Goal: Information Seeking & Learning: Learn about a topic

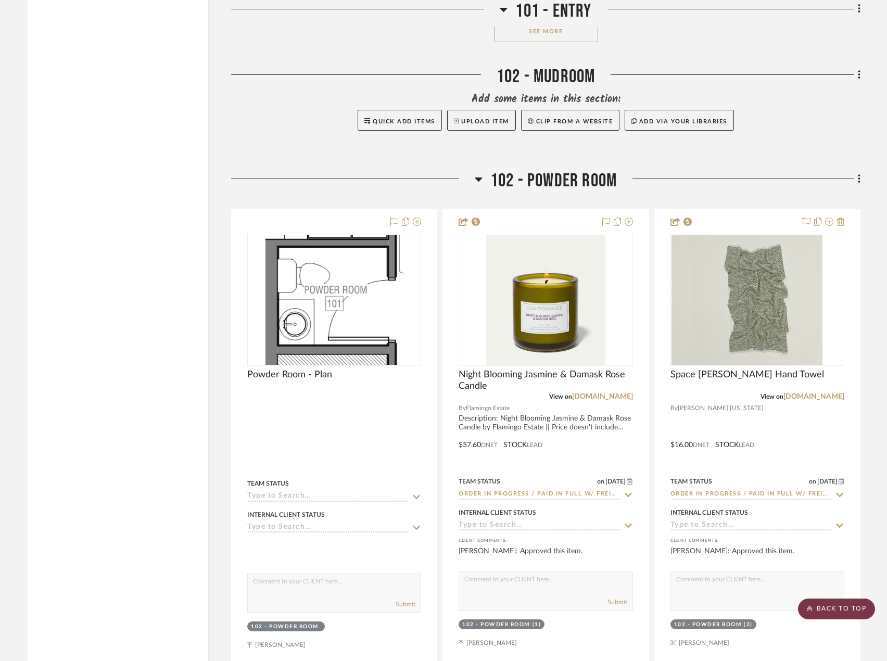
click at [840, 608] on scroll-to-top-button "BACK TO TOP" at bounding box center [836, 609] width 77 height 21
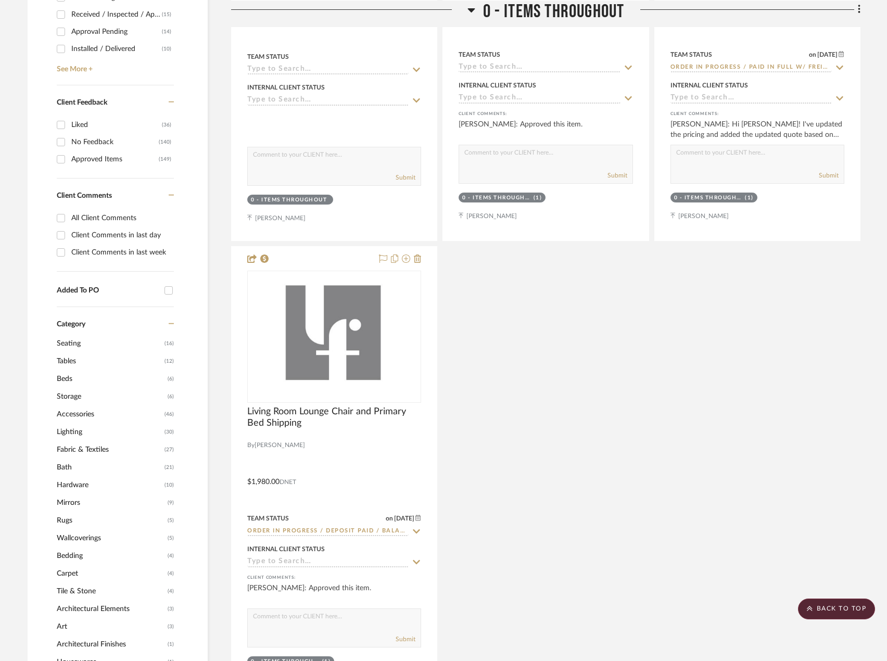
scroll to position [677, 0]
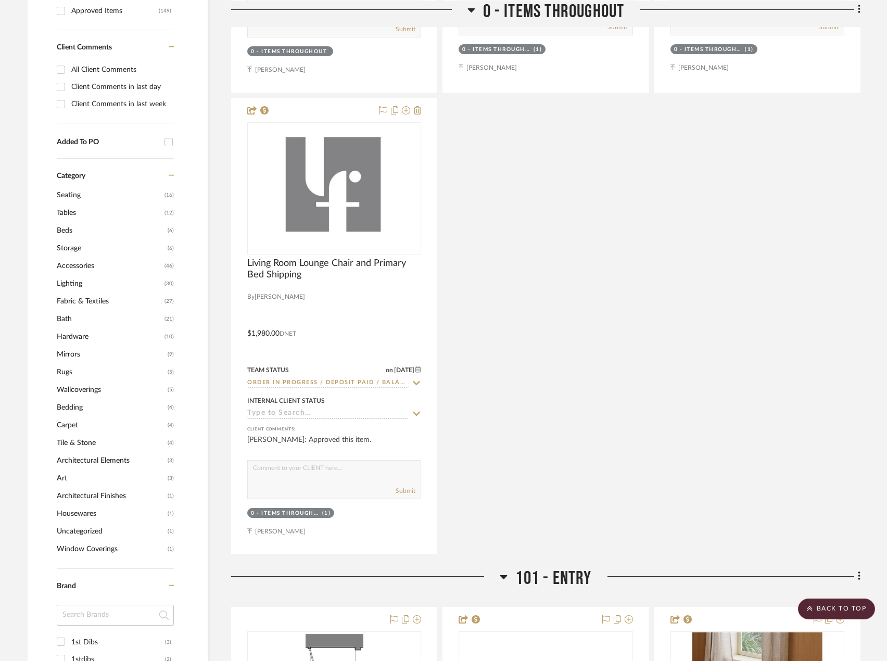
click at [70, 377] on span "Rugs" at bounding box center [111, 372] width 108 height 18
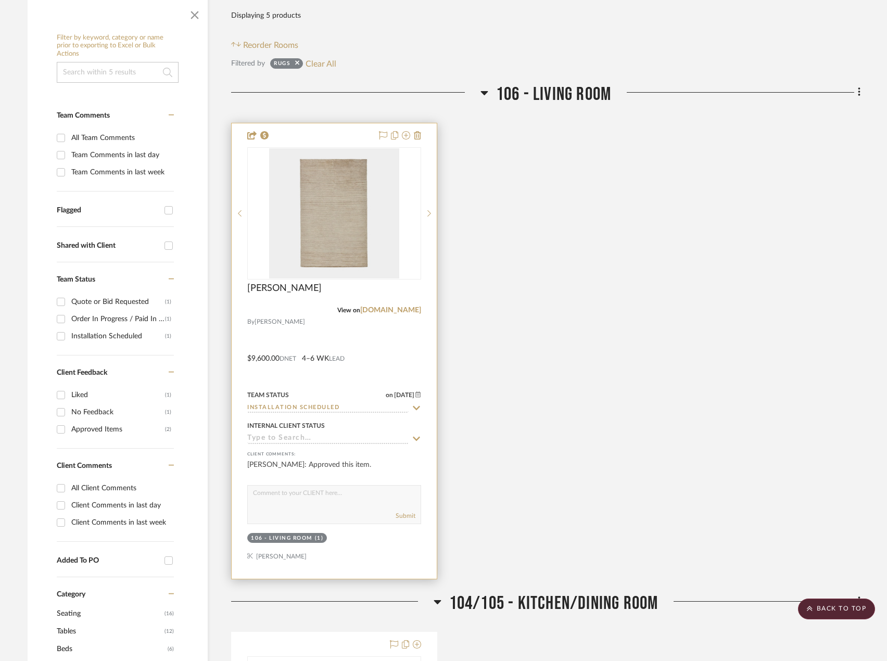
scroll to position [30, 0]
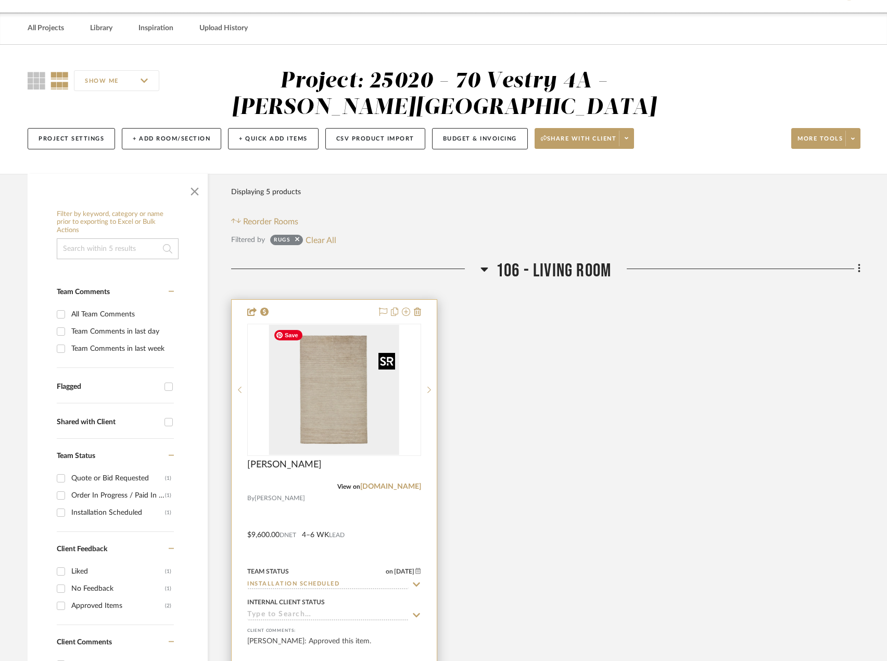
click at [357, 417] on img "0" at bounding box center [334, 390] width 130 height 130
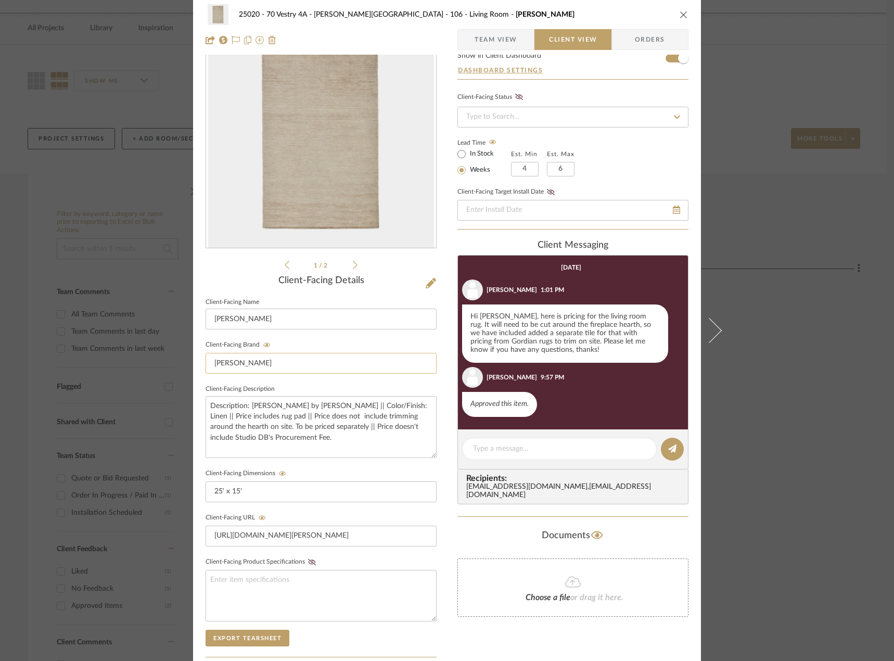
scroll to position [208, 0]
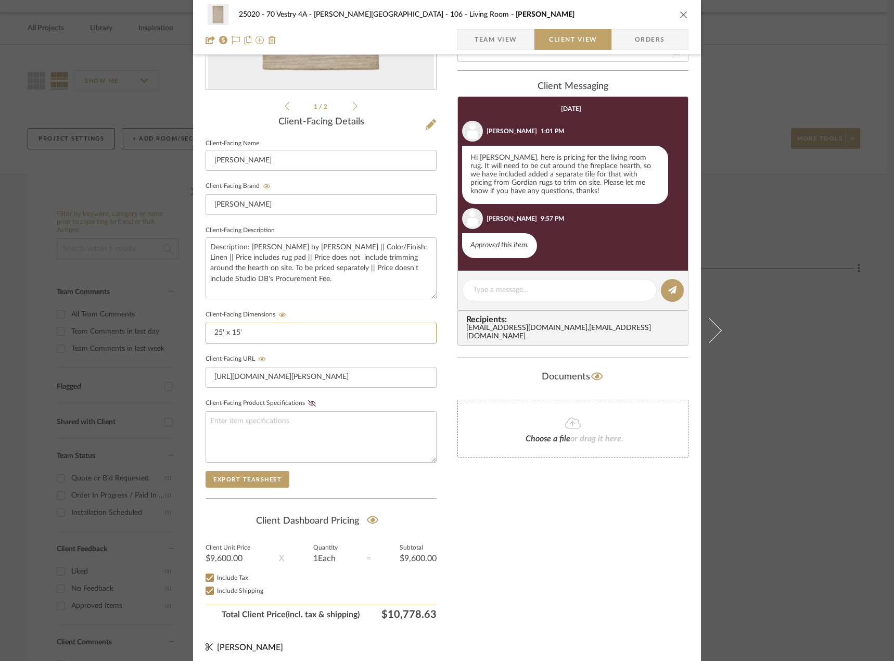
drag, startPoint x: 268, startPoint y: 333, endPoint x: 198, endPoint y: 338, distance: 70.4
click at [198, 338] on div "25020 - 70 Vestry 4A - Grant-Stanleigh 106 - Living Room Nora Rug Team View Cli…" at bounding box center [447, 233] width 508 height 867
click at [767, 194] on div "25020 - 70 Vestry 4A - Grant-Stanleigh 106 - Living Room Nora Rug Team View Cli…" at bounding box center [447, 330] width 894 height 661
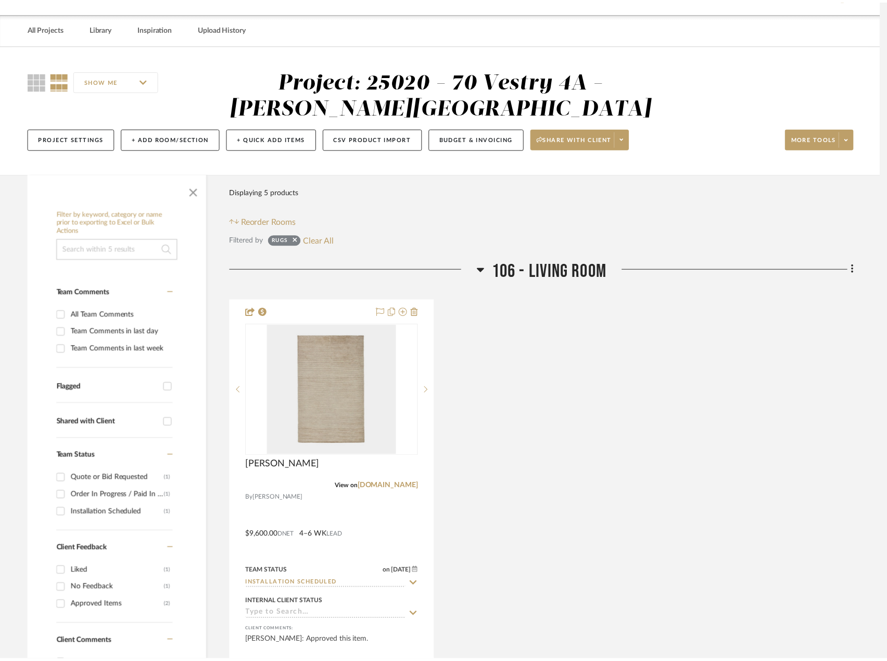
scroll to position [30, 0]
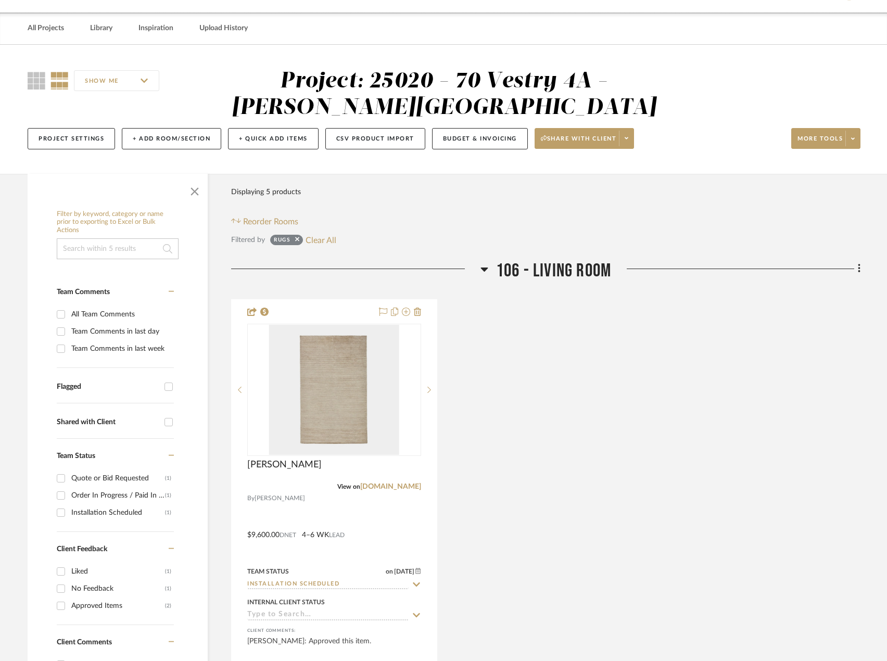
click at [301, 237] on sr-tag "Rugs" at bounding box center [286, 240] width 33 height 10
click at [297, 239] on icon at bounding box center [297, 239] width 4 height 7
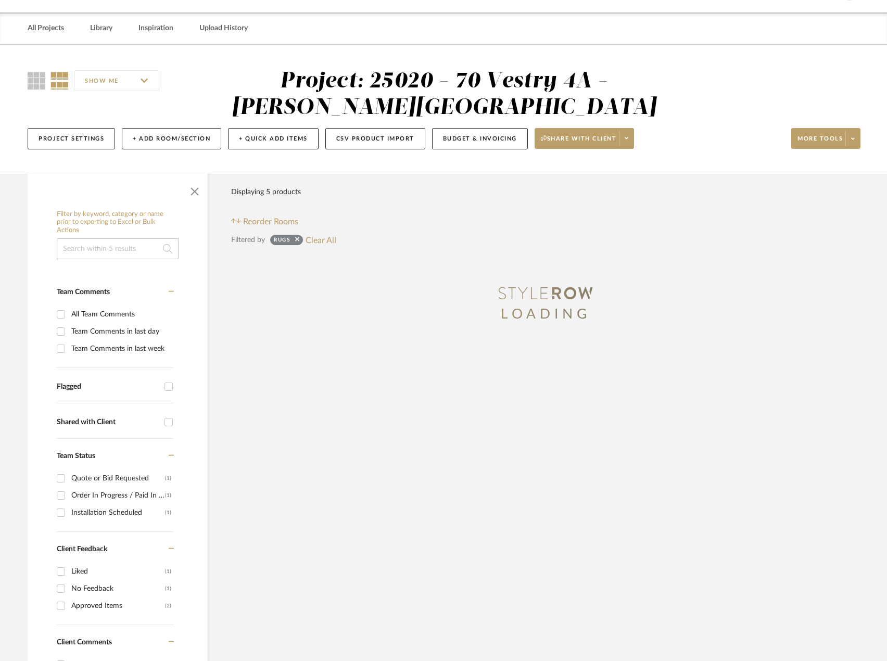
click at [111, 248] on input at bounding box center [118, 248] width 122 height 21
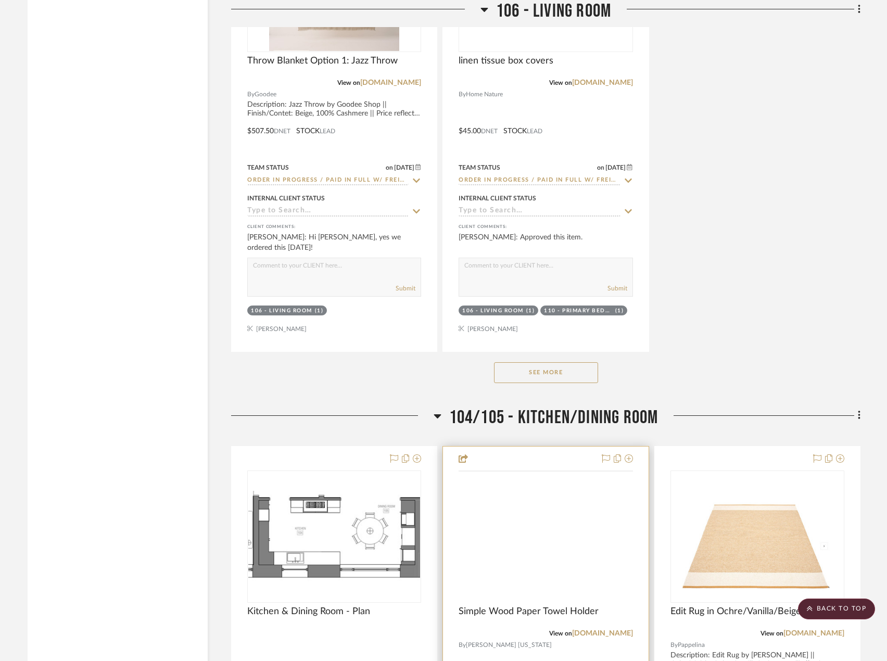
scroll to position [5547, 0]
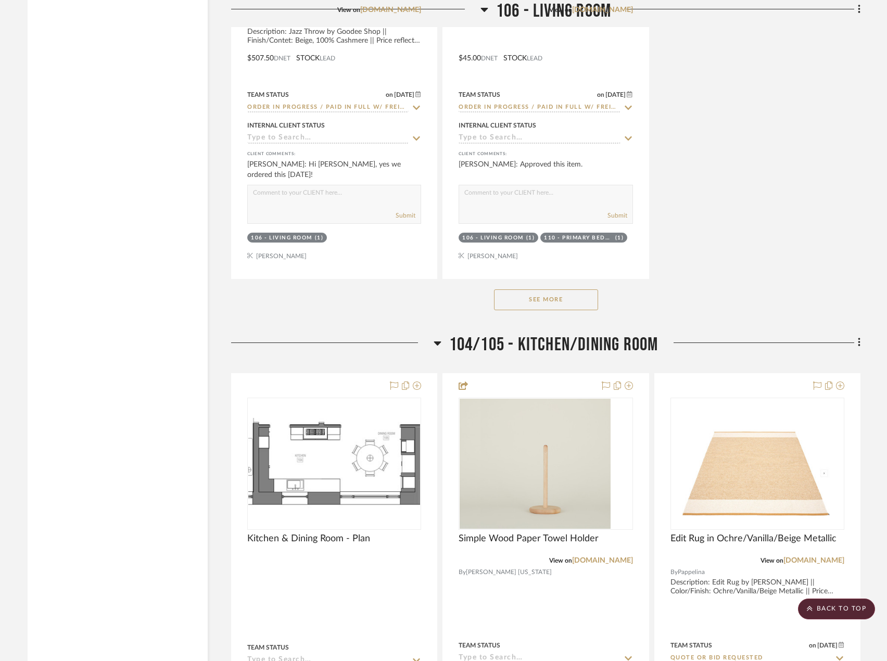
click at [567, 308] on button "See More" at bounding box center [546, 299] width 104 height 21
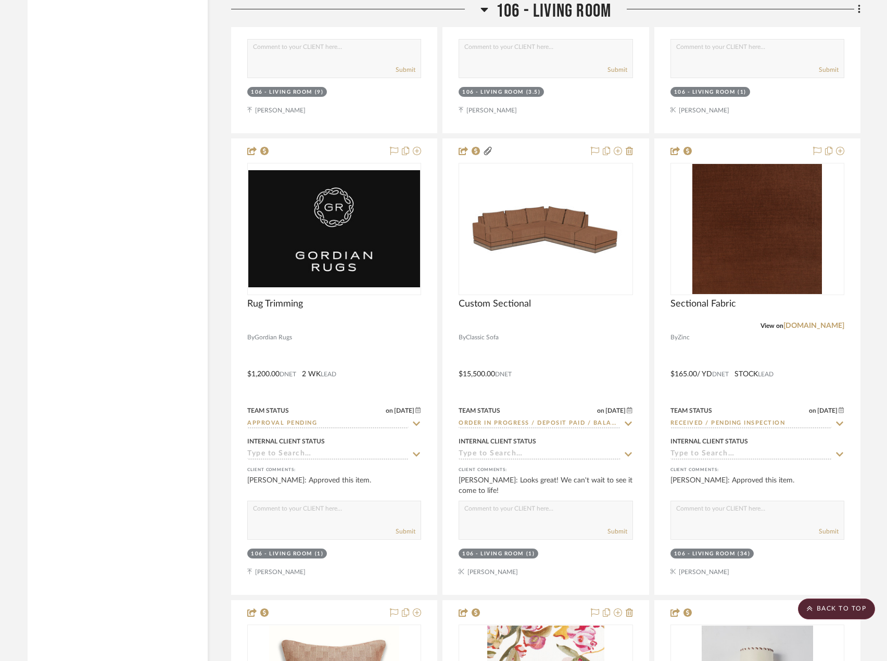
scroll to position [9502, 0]
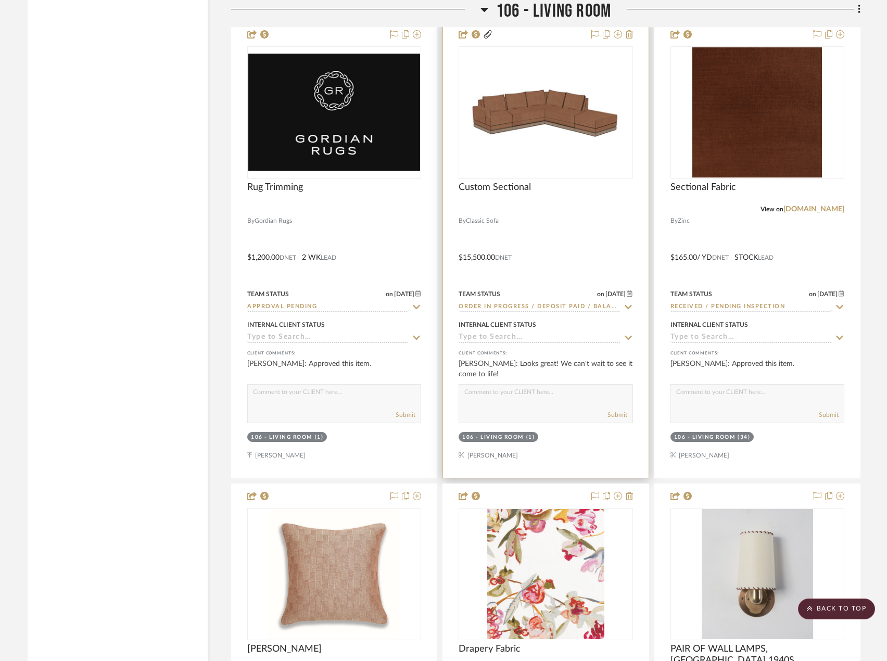
click at [0, 0] on div at bounding box center [0, 0] width 0 height 0
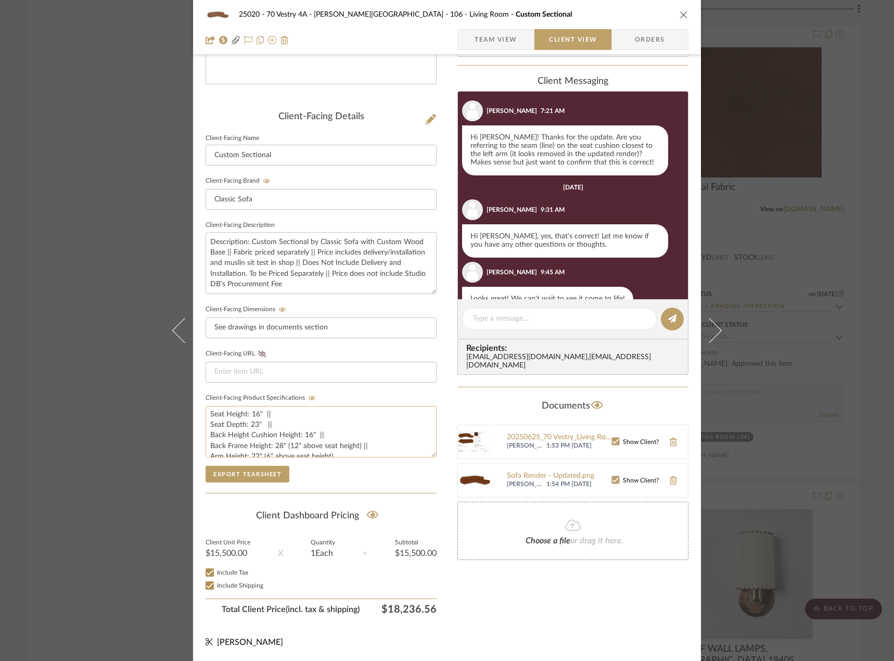
scroll to position [0, 0]
click at [514, 46] on span "Team View" at bounding box center [496, 39] width 43 height 21
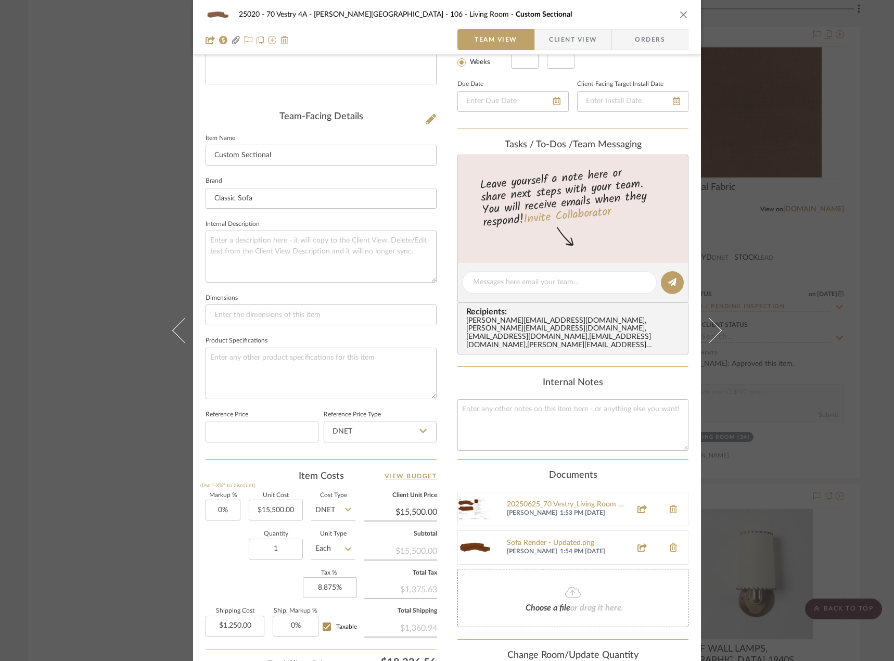
click at [525, 492] on div "20250625_70 Vestry_Living Room Sofa_Drawings for Fabrication.pdf Lauren Passaro…" at bounding box center [572, 509] width 231 height 34
click at [541, 501] on div "20250625_70 Vestry_Living Room Sofa_Drawings for Fabrication.pdf" at bounding box center [566, 505] width 119 height 8
click at [473, 494] on img at bounding box center [474, 508] width 33 height 33
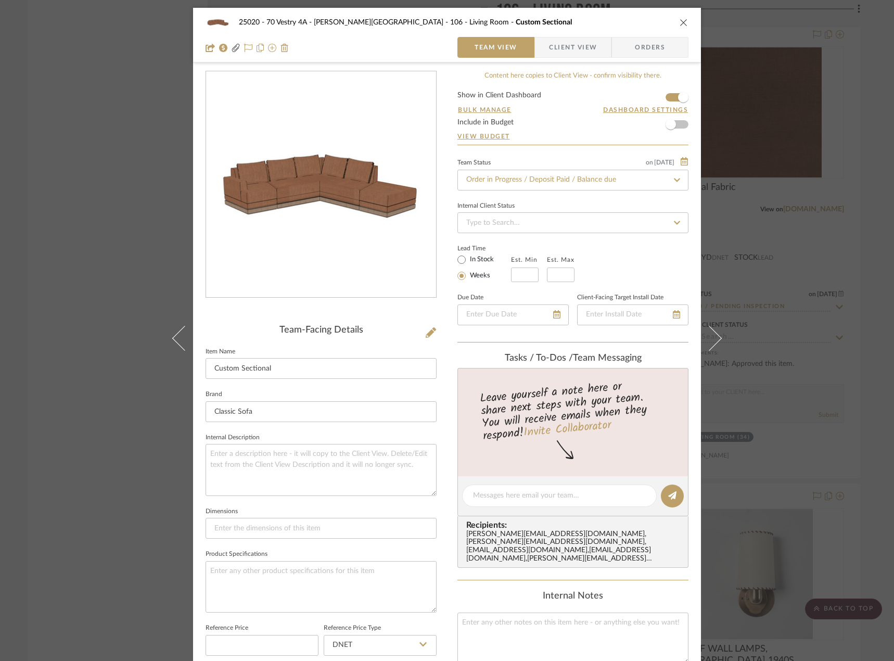
scroll to position [260, 0]
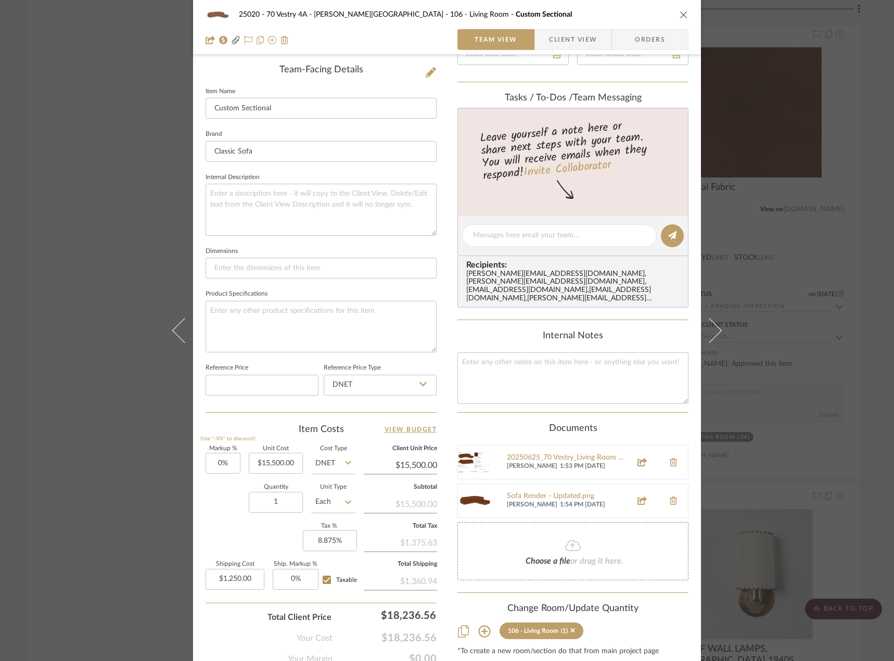
click at [550, 47] on span "Client View" at bounding box center [573, 39] width 48 height 21
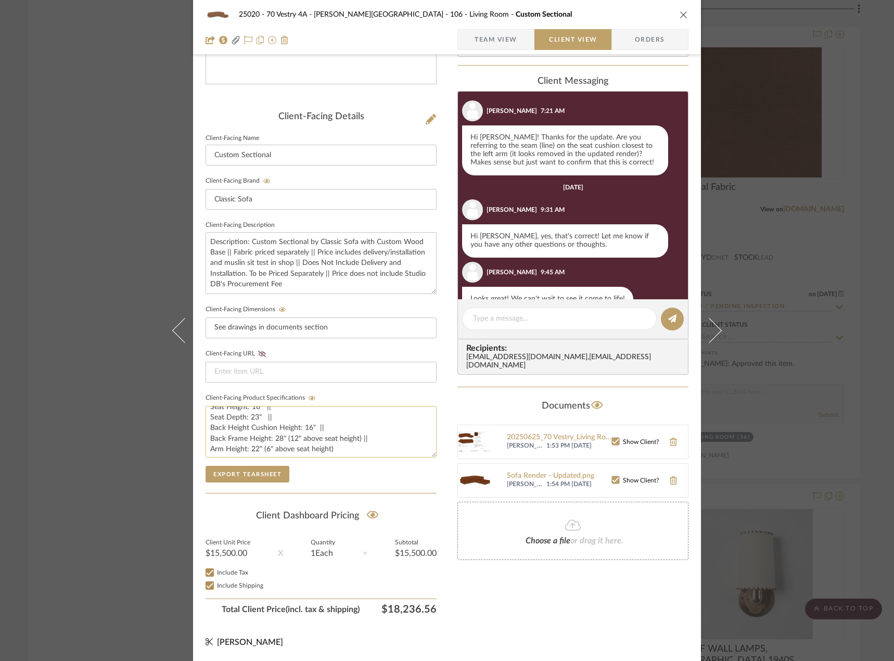
scroll to position [10, 0]
click at [832, 232] on div "25020 - 70 Vestry 4A - Grant-Stanleigh 106 - Living Room Custom Sectional Team …" at bounding box center [447, 330] width 894 height 661
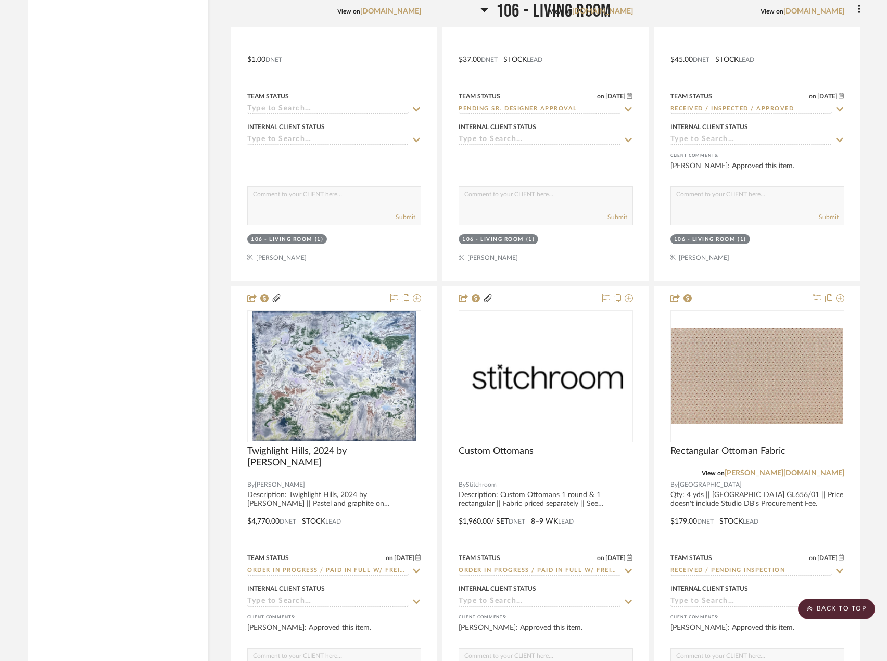
scroll to position [8305, 0]
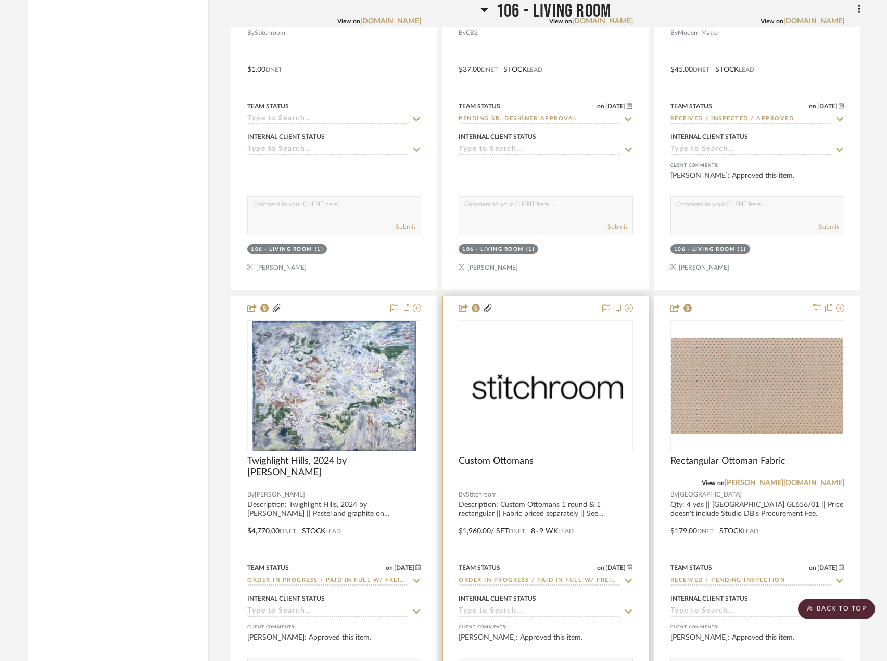
click at [0, 0] on img at bounding box center [0, 0] width 0 height 0
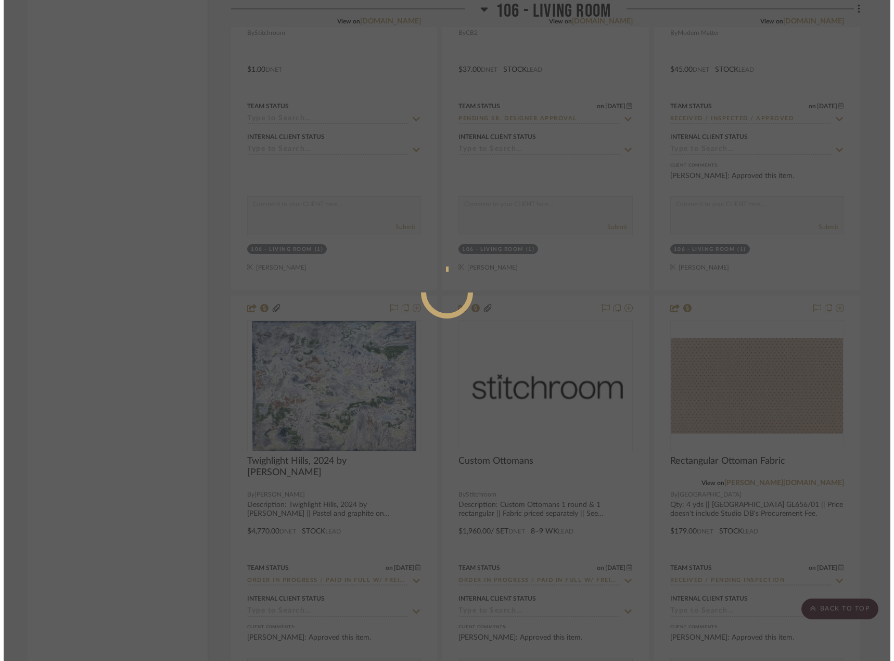
scroll to position [0, 0]
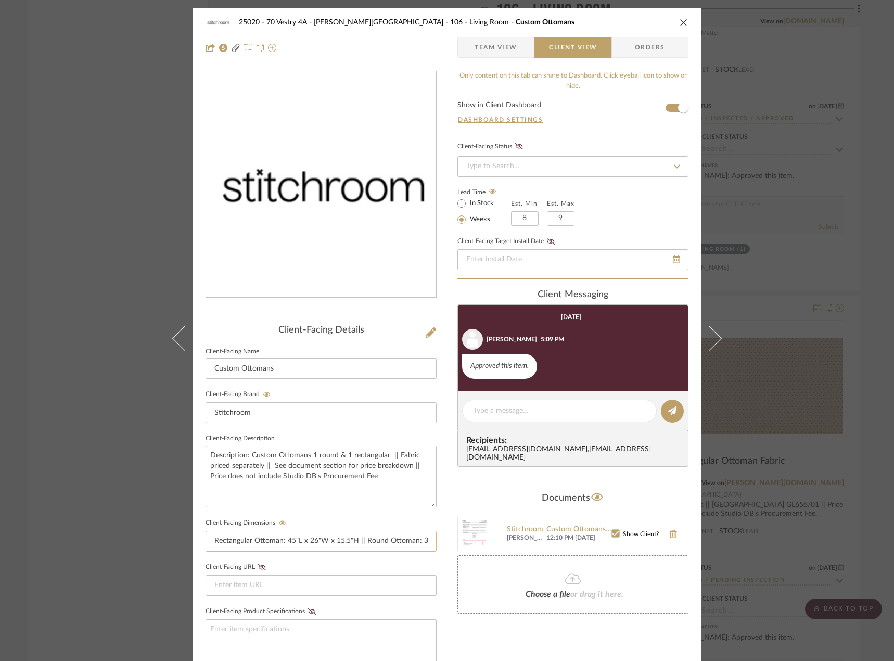
drag, startPoint x: 282, startPoint y: 543, endPoint x: 354, endPoint y: 541, distance: 72.4
click at [354, 541] on input "Rectangular Ottoman: 45"L x 26"W x 15.5"H || Round Ottoman: 36"D x 12"H" at bounding box center [321, 541] width 231 height 21
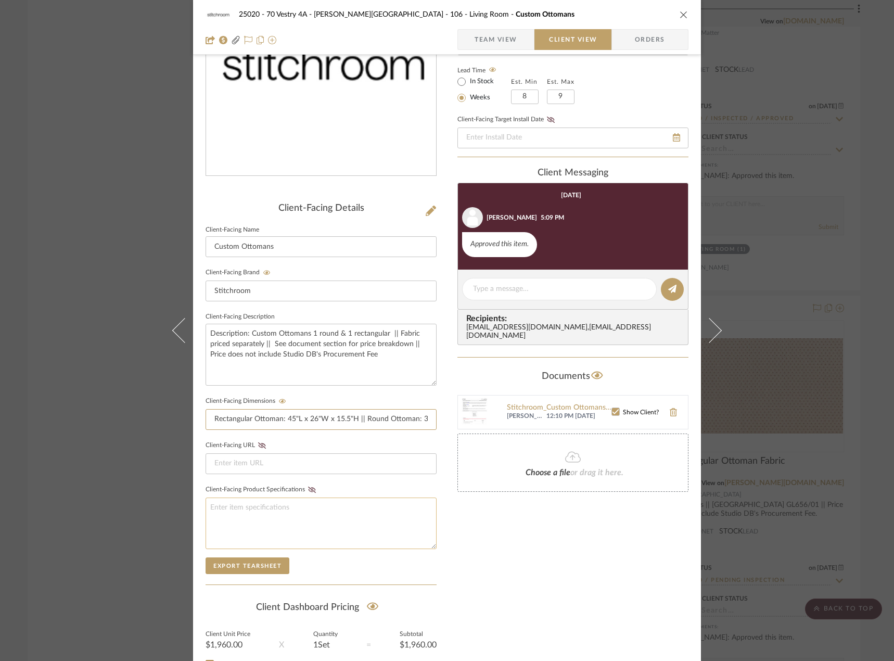
scroll to position [156, 0]
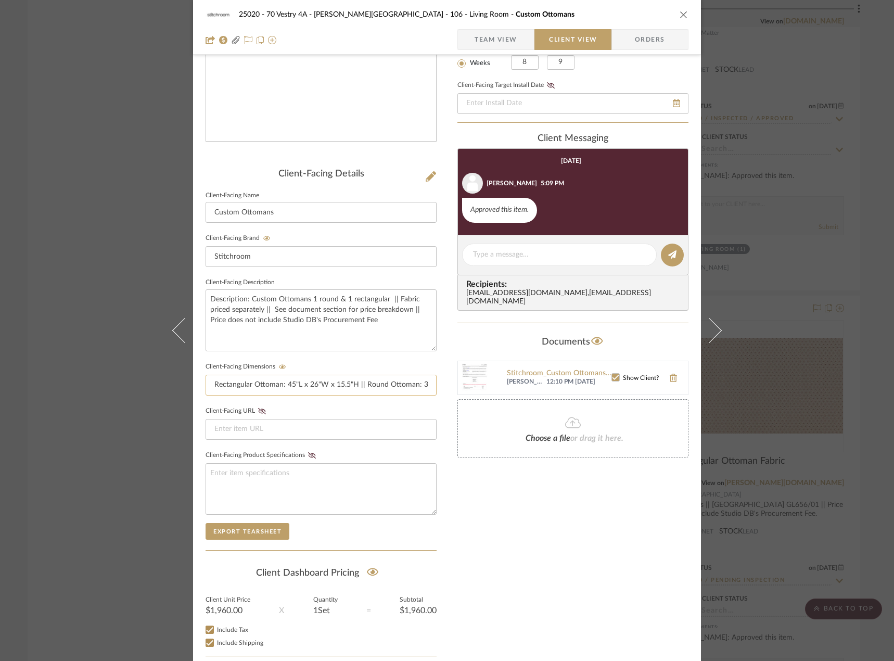
click at [419, 383] on input "Rectangular Ottoman: 45"L x 26"W x 15.5"H || Round Ottoman: 36"D x 12"H" at bounding box center [321, 385] width 231 height 21
click at [424, 384] on input "Rectangular Ottoman: 45"L x 26"W x 15.5"H || Round Ottoman: 36"D x 12"H" at bounding box center [321, 385] width 231 height 21
click at [812, 241] on div "25020 - 70 Vestry 4A - Grant-Stanleigh 106 - Living Room Custom Ottomans Team V…" at bounding box center [447, 330] width 894 height 661
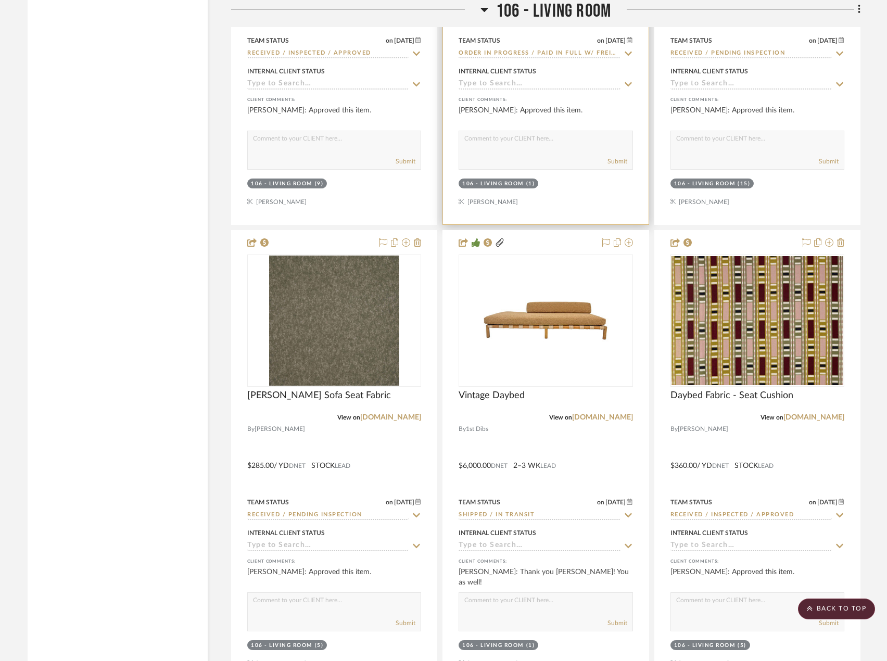
scroll to position [11272, 0]
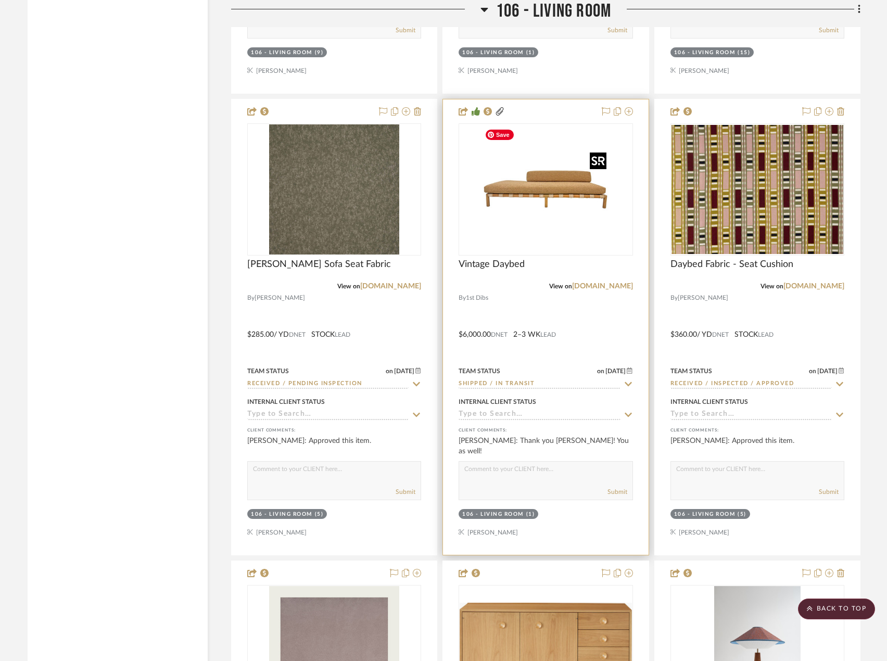
click at [0, 0] on img at bounding box center [0, 0] width 0 height 0
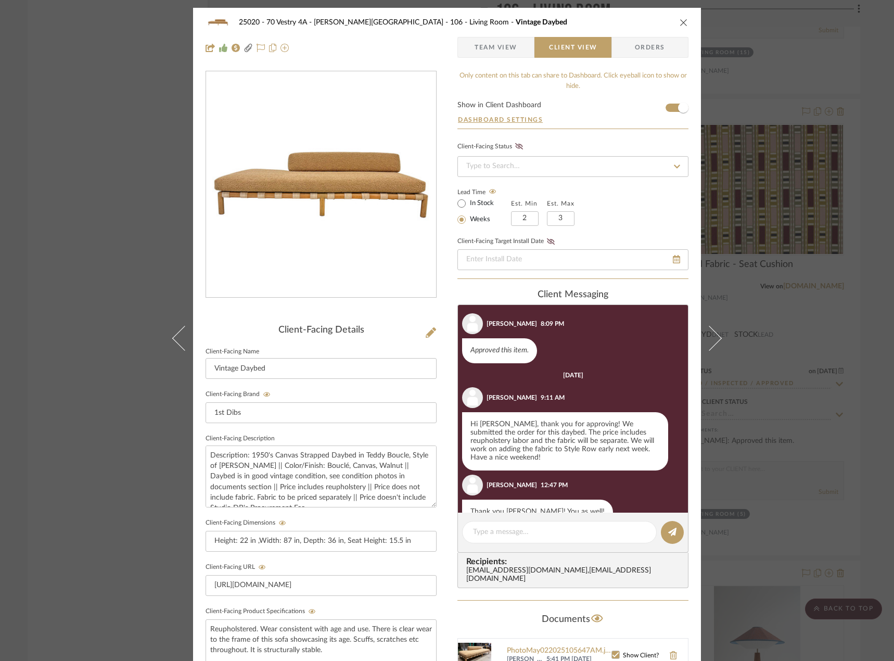
scroll to position [466, 0]
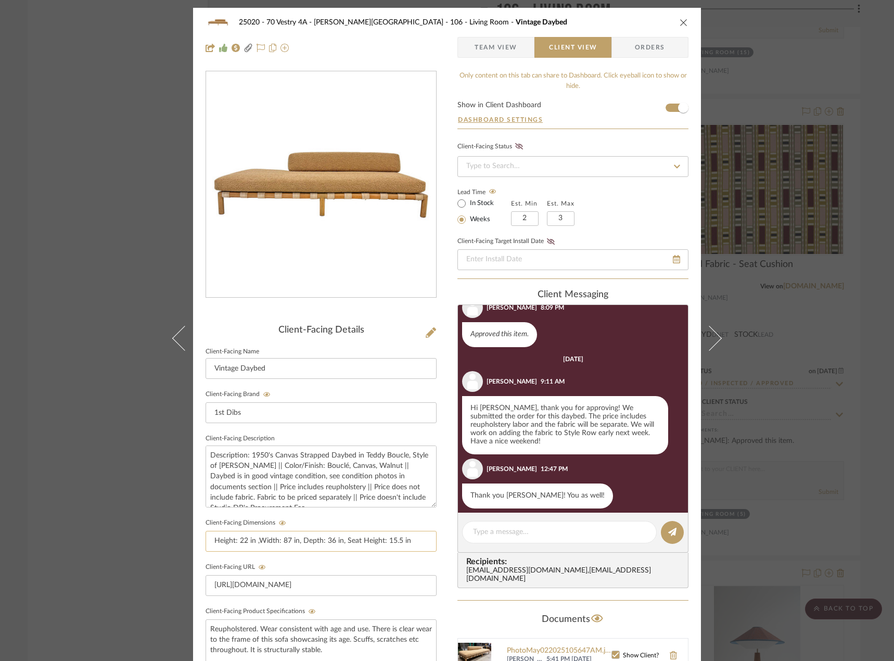
drag, startPoint x: 235, startPoint y: 540, endPoint x: 340, endPoint y: 534, distance: 105.3
click at [340, 534] on input "Height: 22 in ,Width: 87 in, Depth: 36 in, Seat Height: 15.5 in" at bounding box center [321, 541] width 231 height 21
click at [777, 35] on div "25020 - 70 Vestry 4A - Grant-Stanleigh 106 - Living Room Vintage Daybed Team Vi…" at bounding box center [447, 330] width 894 height 661
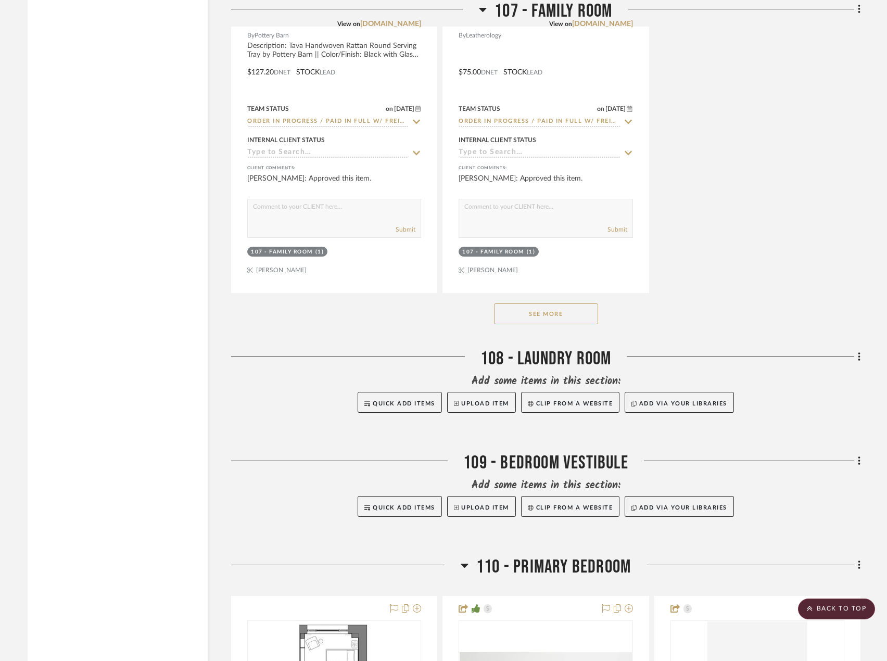
scroll to position [15435, 0]
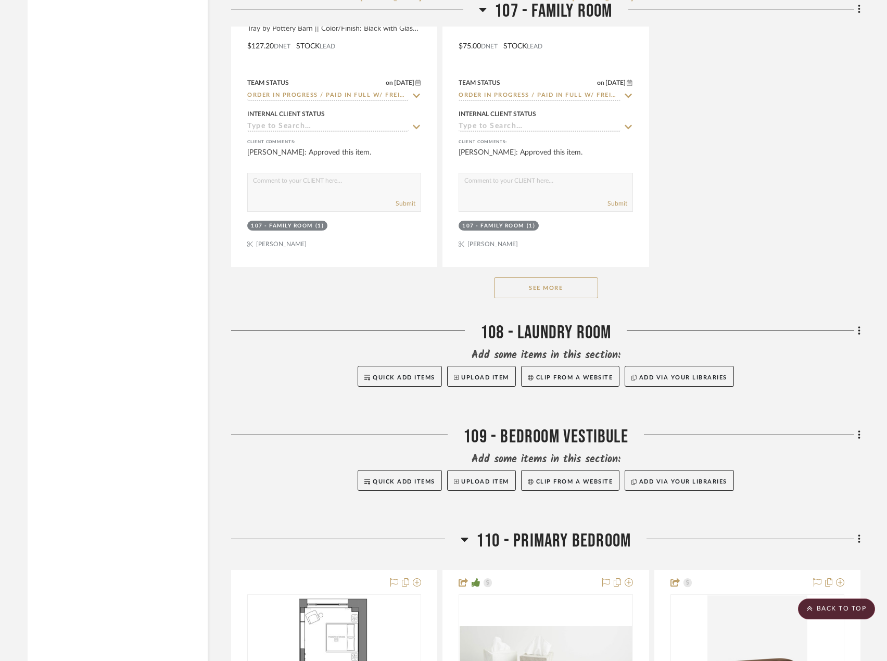
click at [559, 291] on button "See More" at bounding box center [546, 287] width 104 height 21
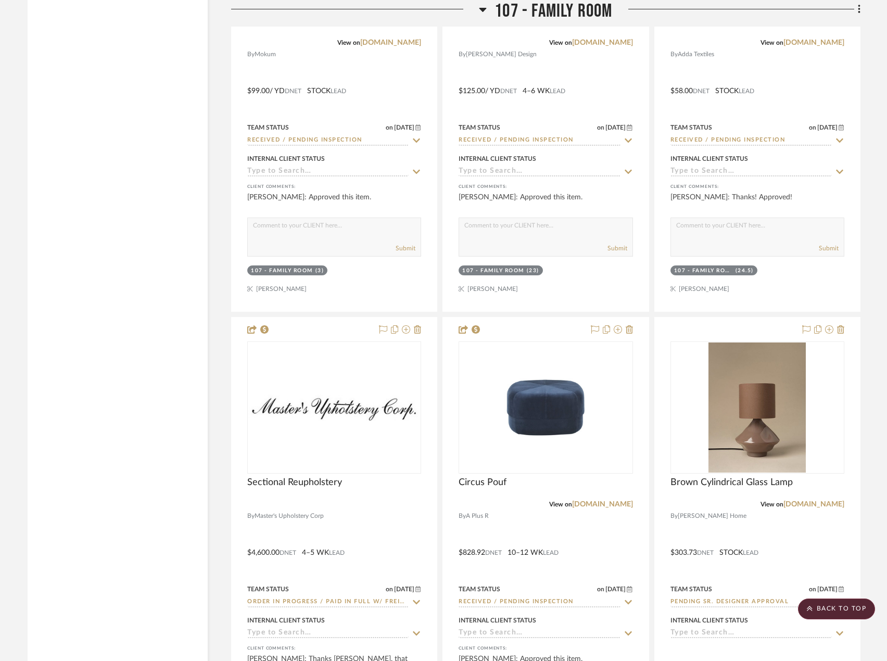
scroll to position [16528, 0]
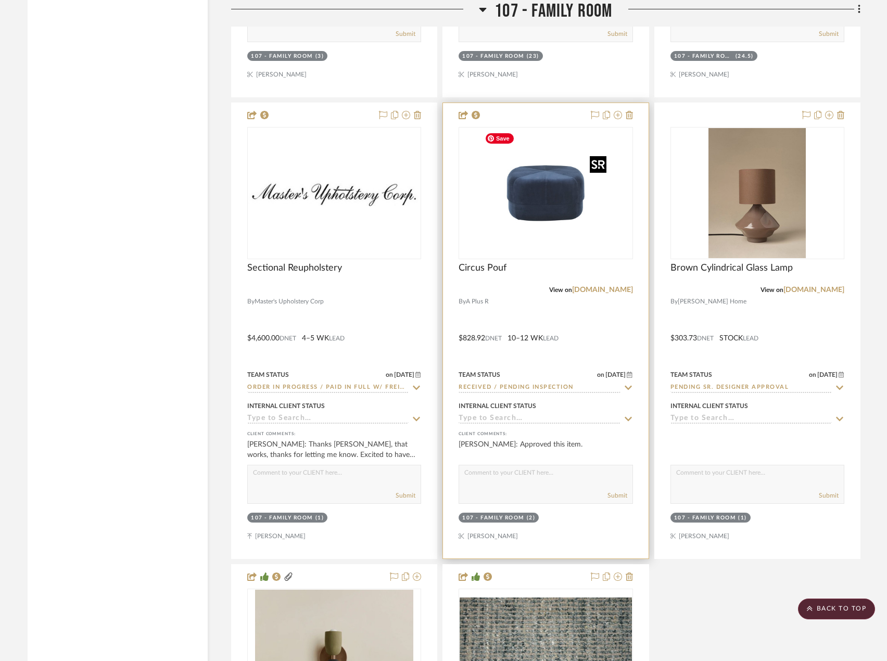
click at [591, 193] on img "0" at bounding box center [545, 193] width 130 height 130
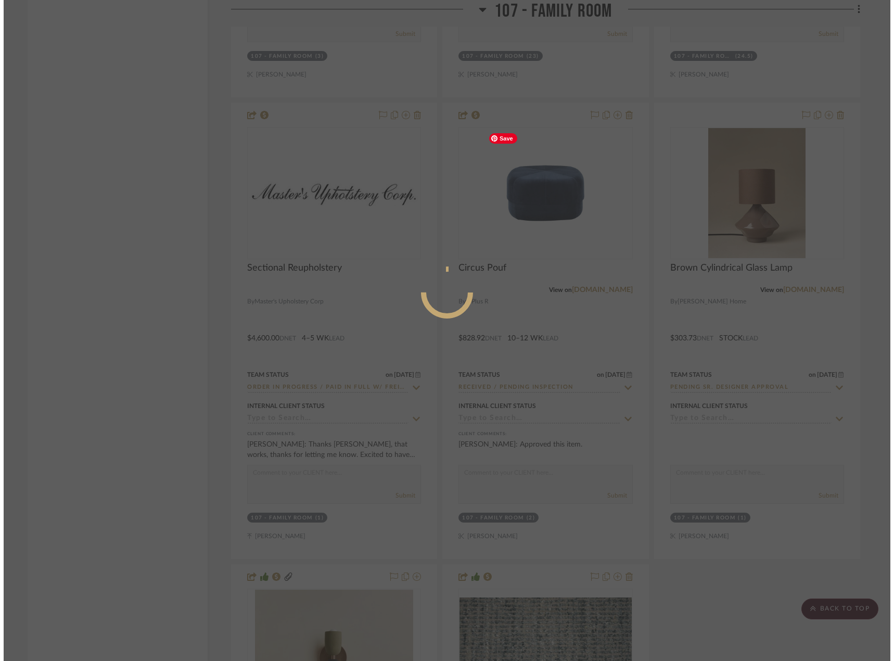
scroll to position [0, 0]
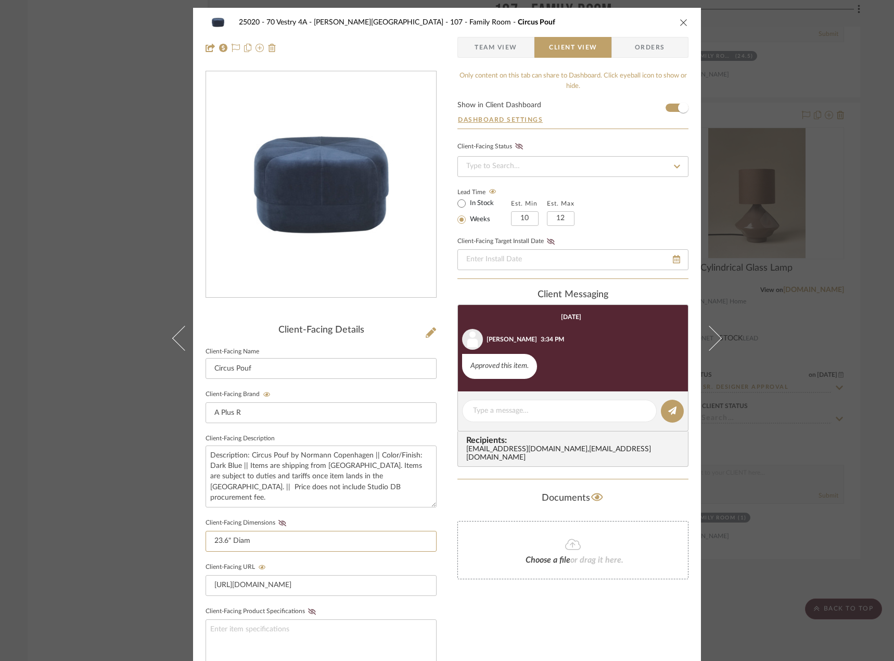
drag, startPoint x: 270, startPoint y: 543, endPoint x: 197, endPoint y: 536, distance: 73.2
click at [197, 536] on div "25020 - 70 Vestry 4A - Grant-Stanleigh 107 - Family Room Circus Pouf Team View …" at bounding box center [447, 441] width 508 height 867
click at [492, 41] on span "Team View" at bounding box center [496, 47] width 43 height 21
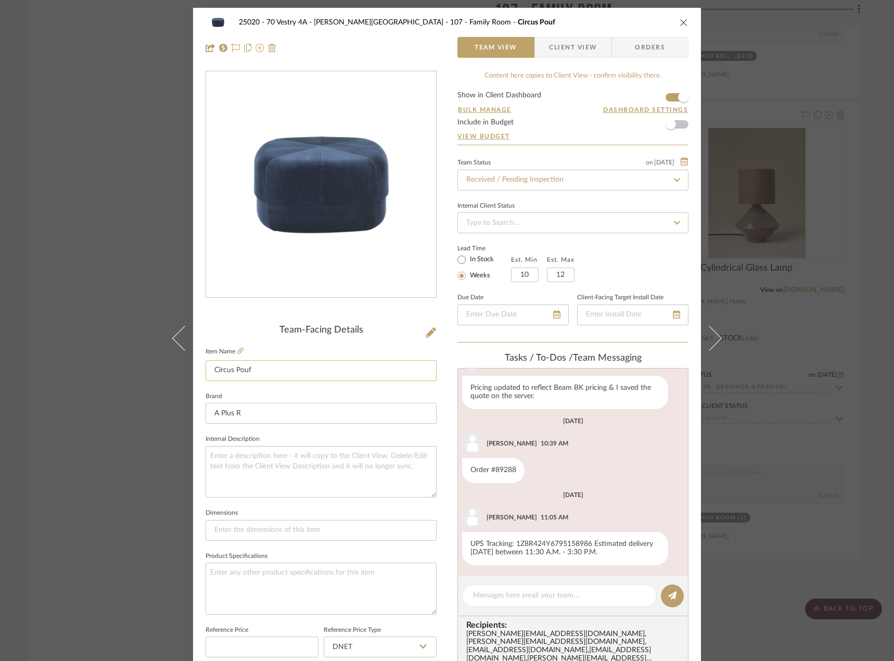
scroll to position [298, 0]
click at [237, 350] on icon at bounding box center [240, 351] width 6 height 6
click at [823, 26] on div "25020 - 70 Vestry 4A - Grant-Stanleigh 107 - Family Room Circus Pouf Team View …" at bounding box center [447, 330] width 894 height 661
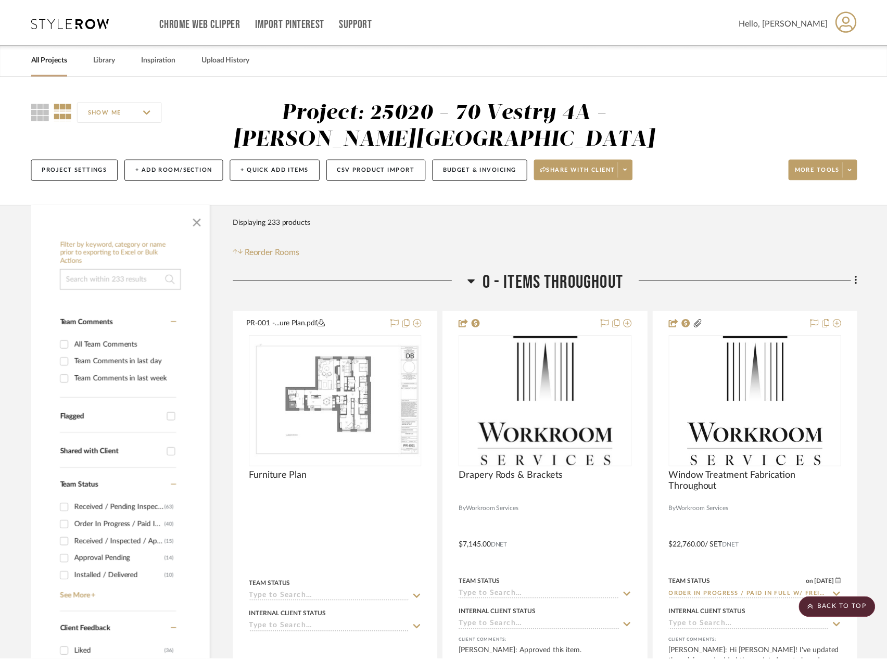
scroll to position [16528, 0]
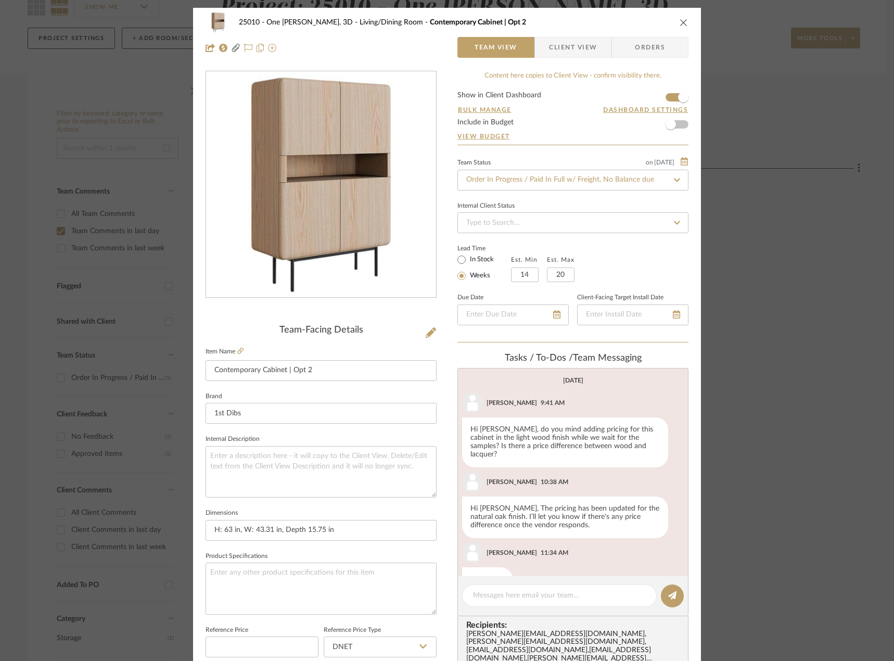
scroll to position [948, 0]
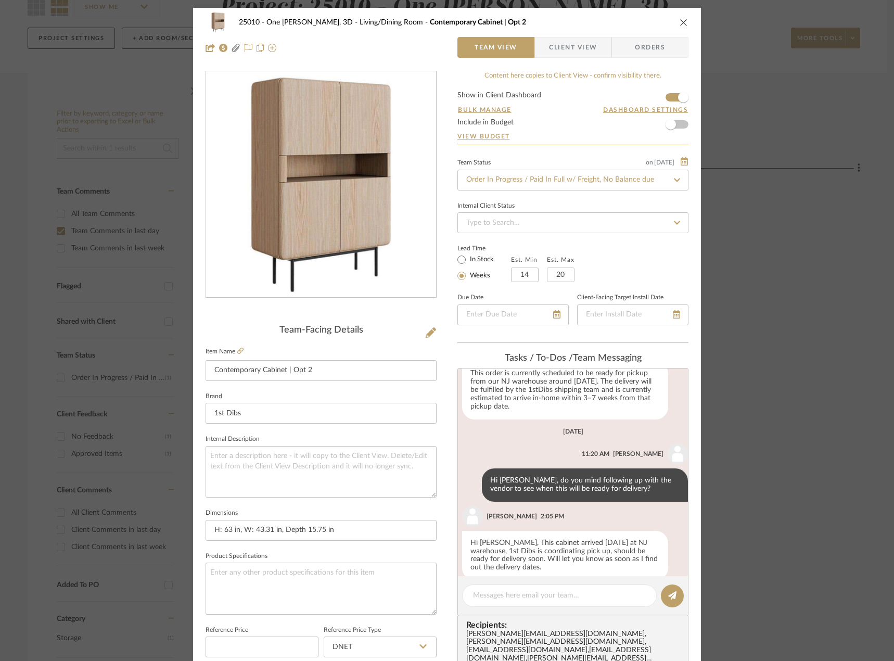
click at [9, 138] on div "25010 - One [PERSON_NAME], 3D Living/Dining Room Contemporary Cabinet | Opt 2 T…" at bounding box center [447, 330] width 894 height 661
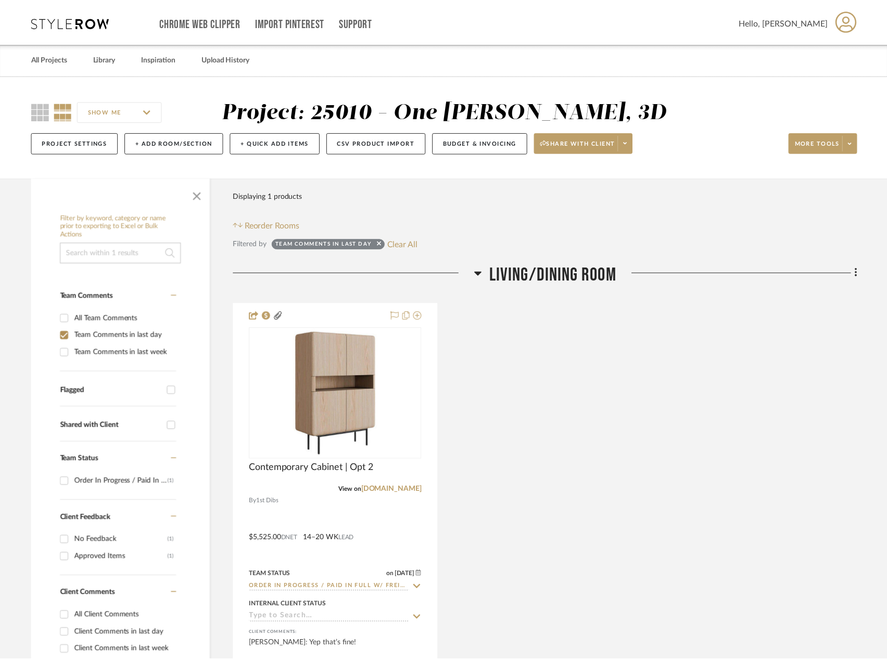
scroll to position [104, 0]
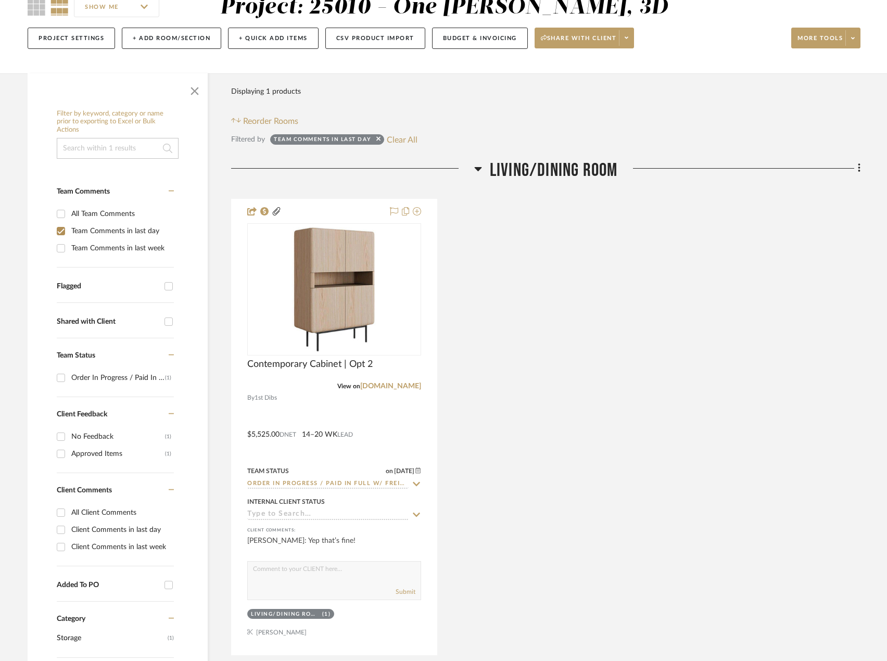
click at [414, 65] on div "SHOW ME Project: 25010 - One Vandam, 3D Project Settings + Add Room/Section + Q…" at bounding box center [443, 22] width 887 height 103
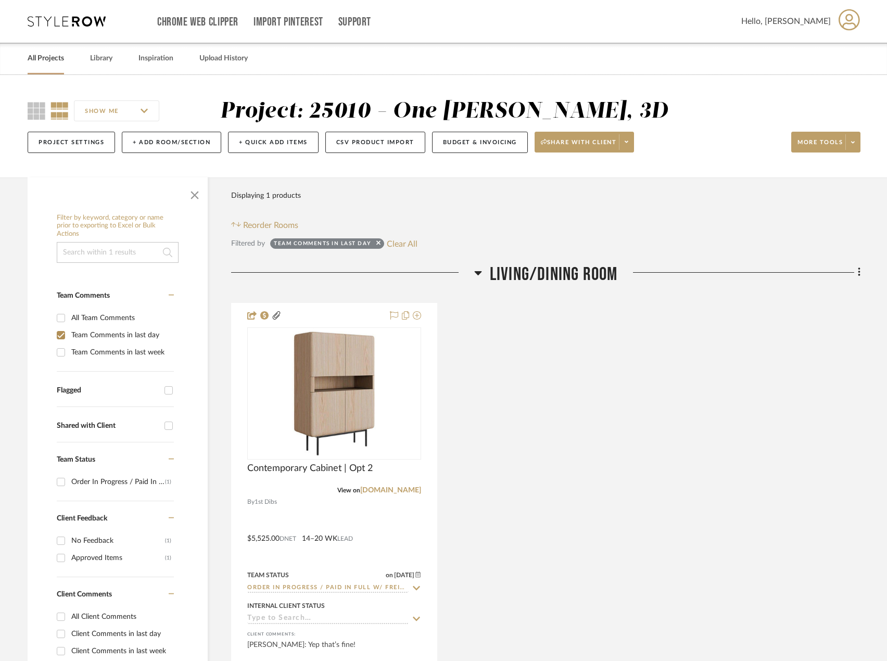
click at [52, 58] on link "All Projects" at bounding box center [46, 59] width 36 height 14
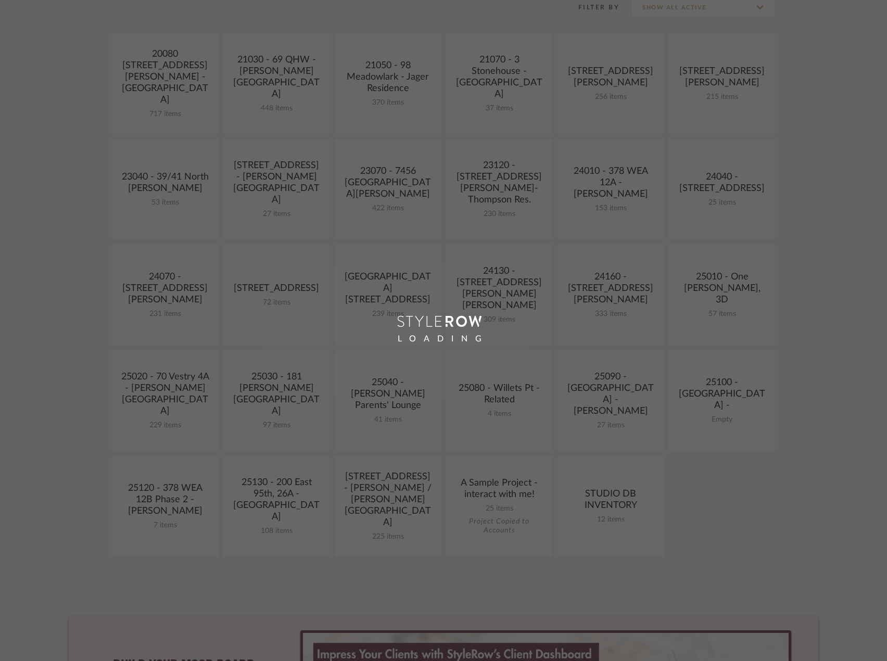
scroll to position [312, 0]
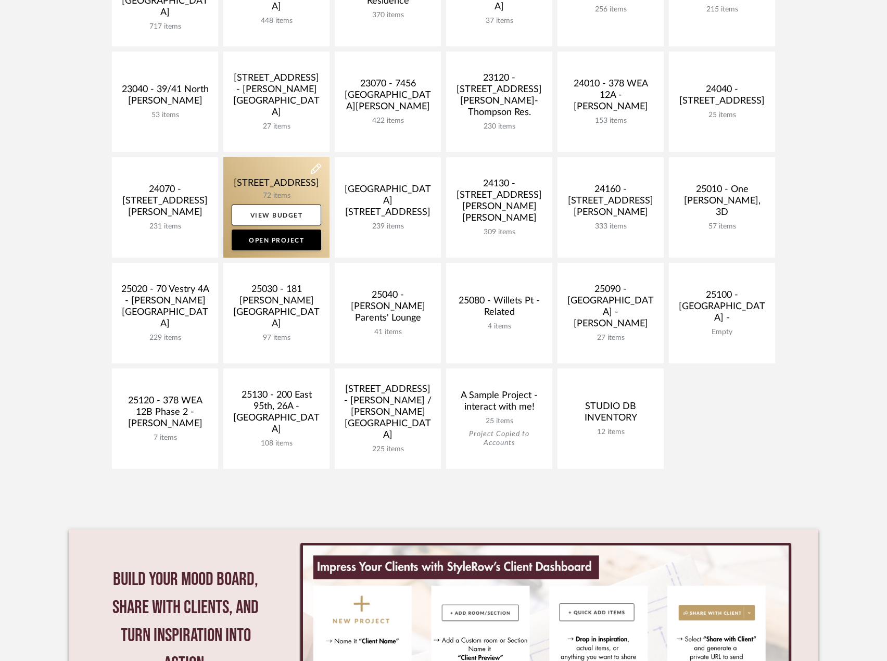
click at [260, 177] on link at bounding box center [276, 207] width 106 height 100
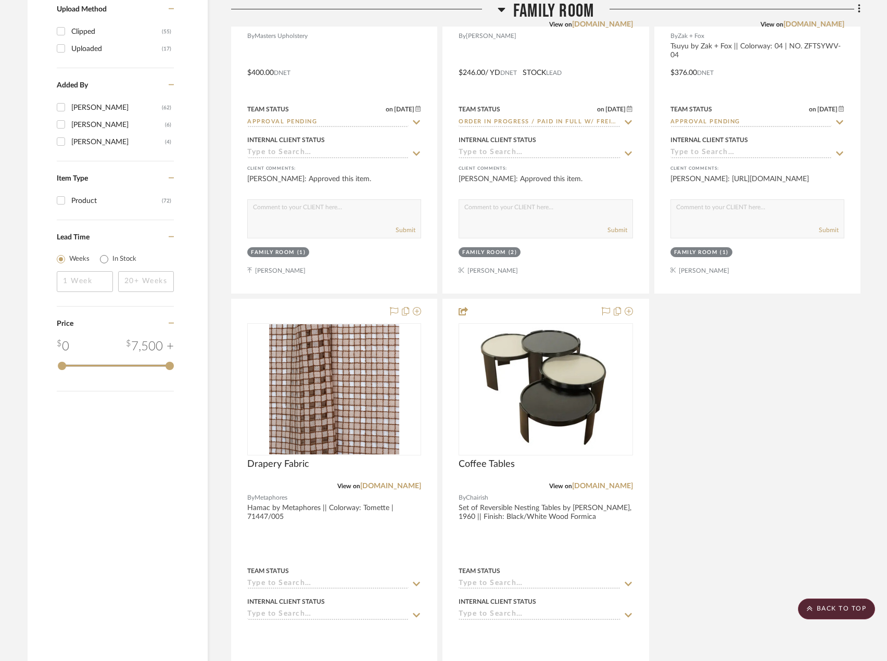
scroll to position [1405, 0]
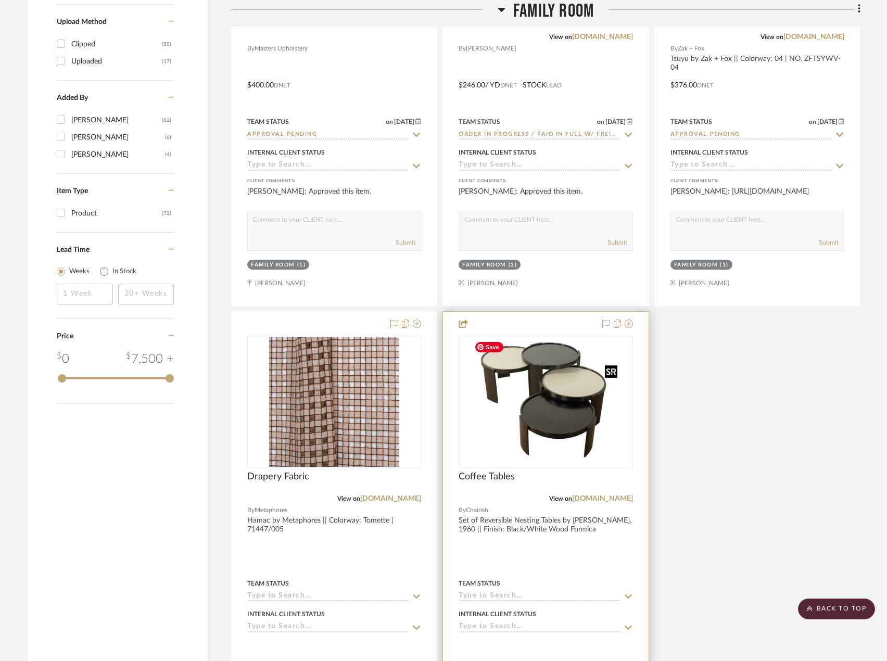
click at [0, 0] on img at bounding box center [0, 0] width 0 height 0
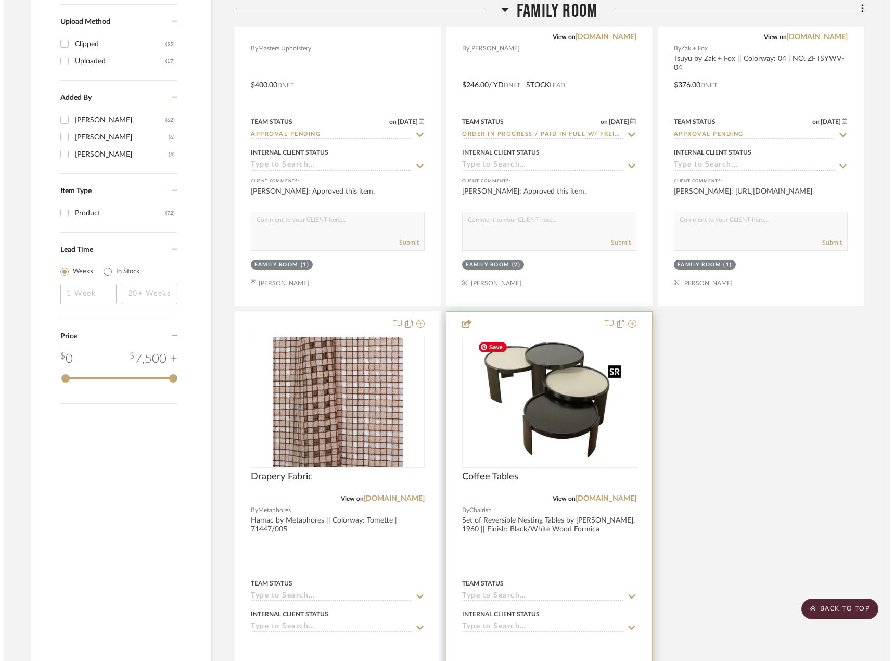
scroll to position [0, 0]
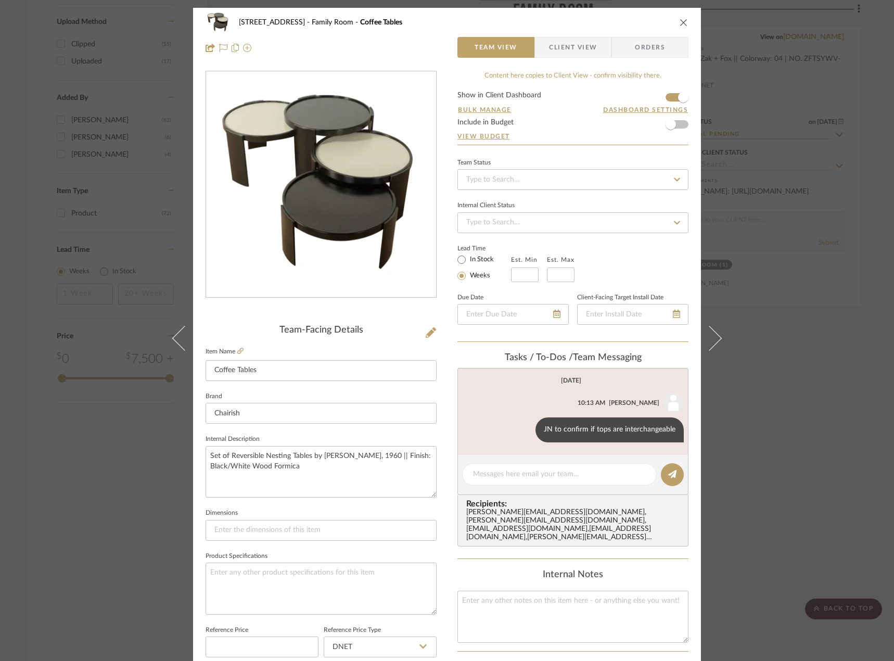
click at [549, 41] on span "Client View" at bounding box center [573, 47] width 48 height 21
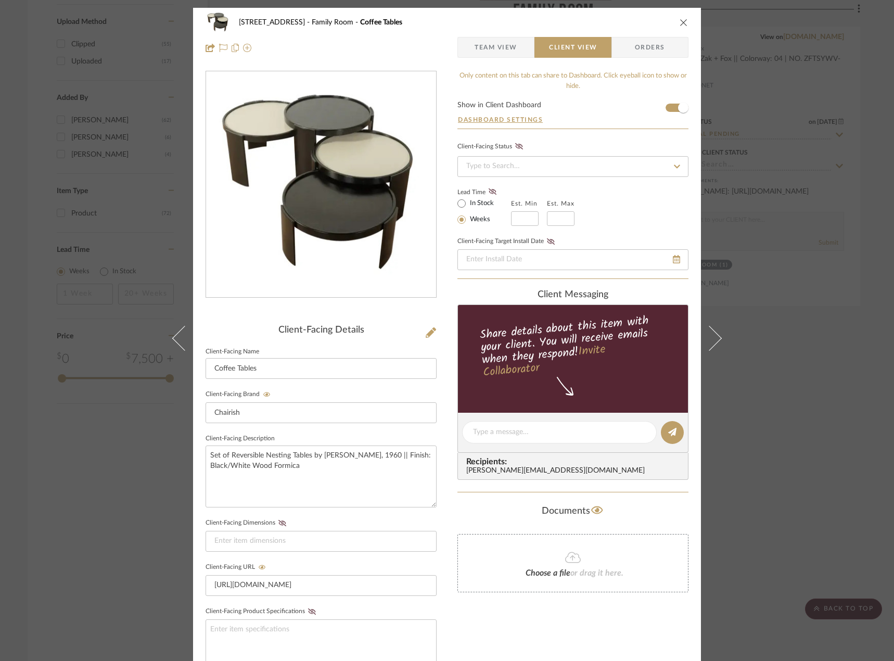
click at [747, 371] on div "24080 - 323 Pacific Avenue Family Room Coffee Tables Team View Client View Orde…" at bounding box center [447, 330] width 894 height 661
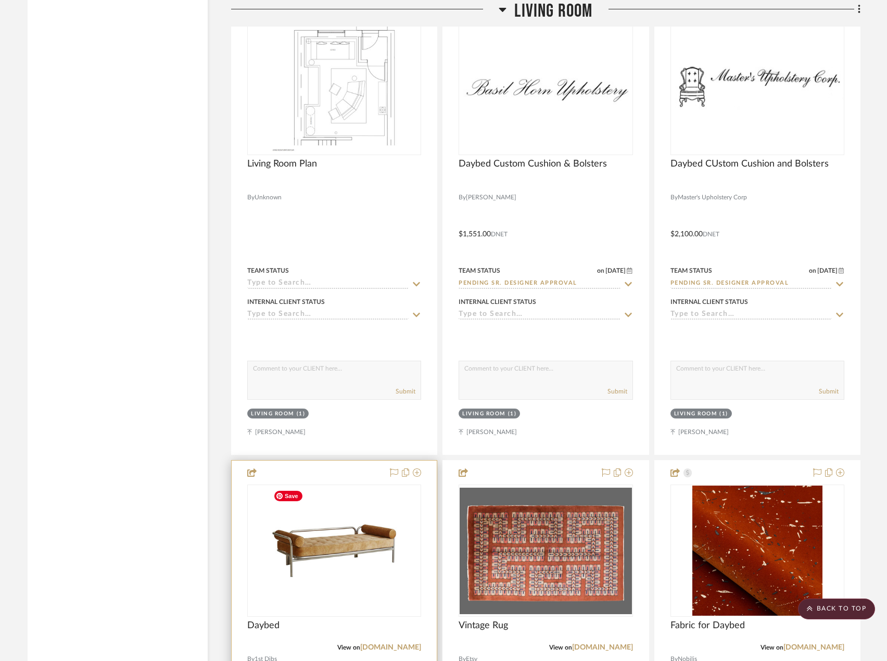
scroll to position [4528, 0]
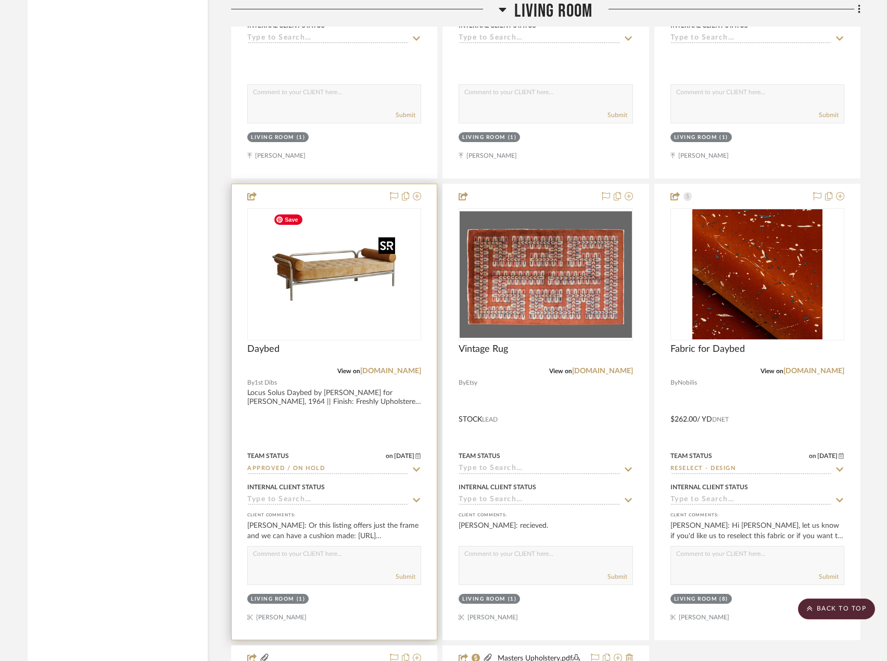
click at [378, 321] on img "0" at bounding box center [334, 274] width 130 height 130
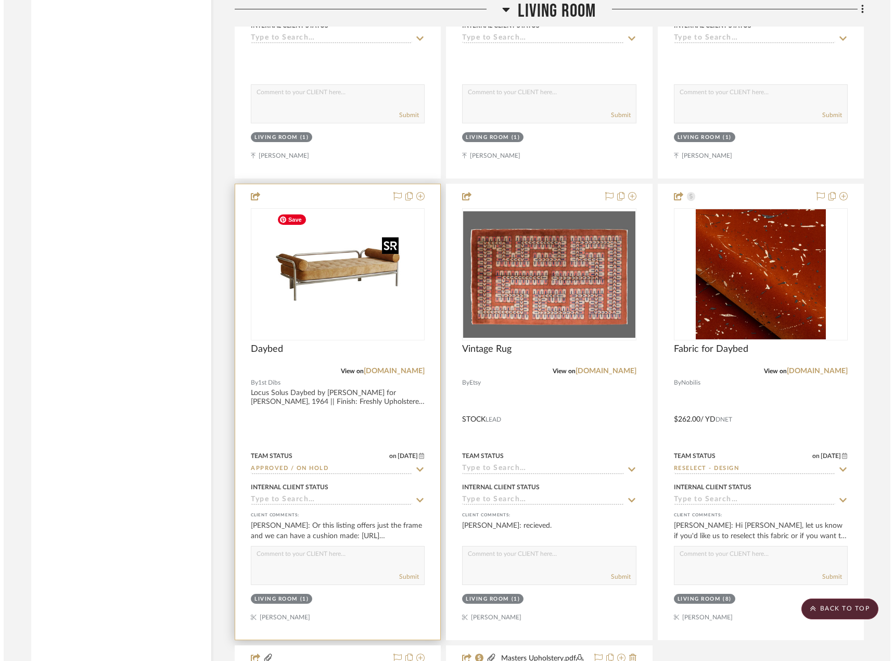
scroll to position [0, 0]
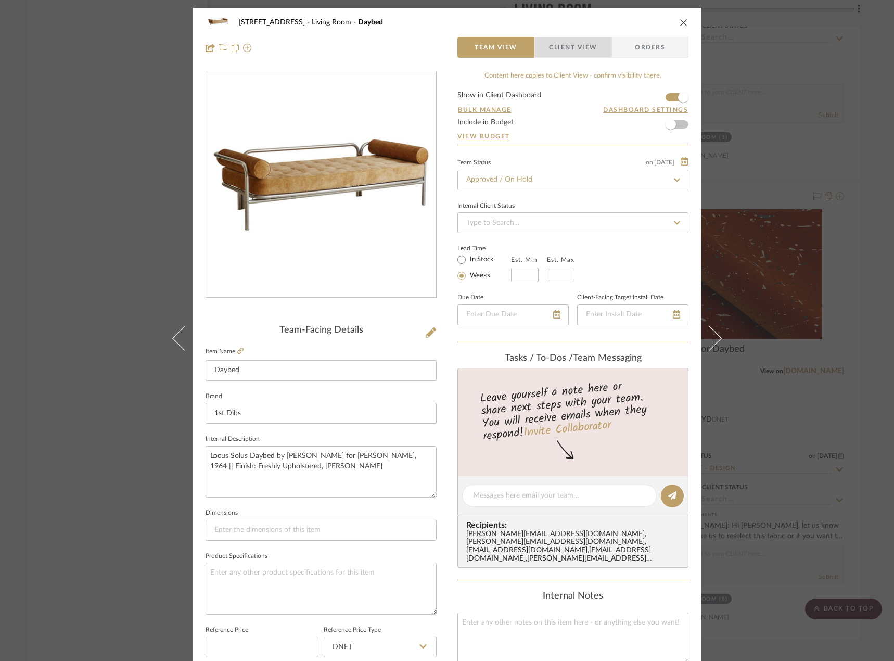
click at [554, 43] on span "Client View" at bounding box center [573, 47] width 48 height 21
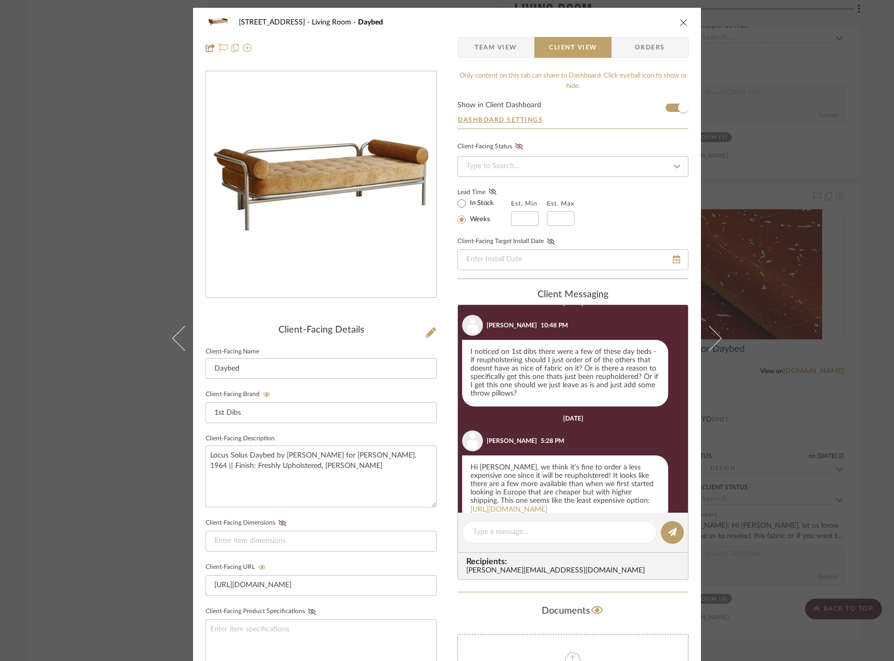
scroll to position [69, 0]
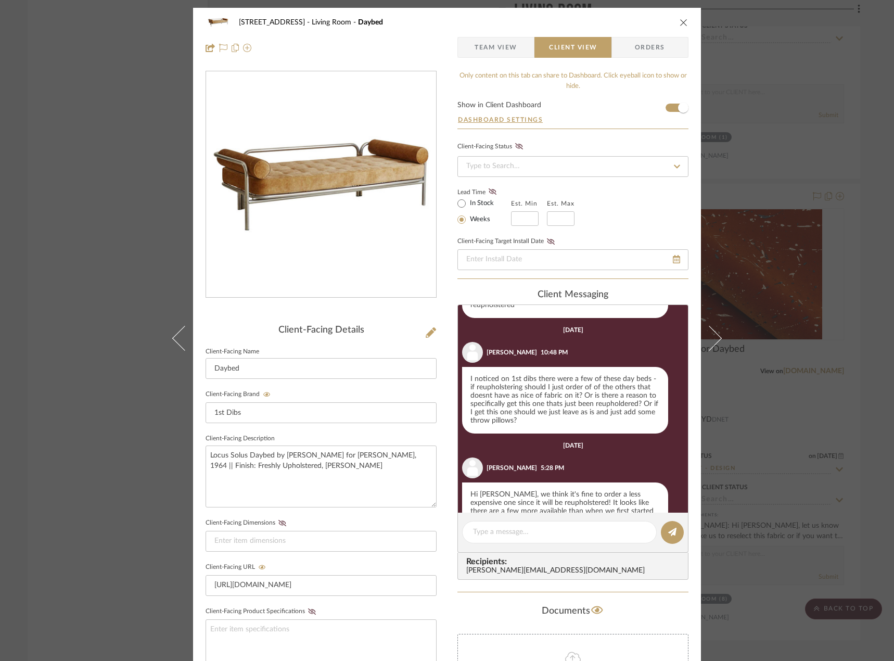
click at [112, 172] on div "24080 - 323 Pacific Avenue Living Room Daybed Team View Client View Orders Clie…" at bounding box center [447, 330] width 894 height 661
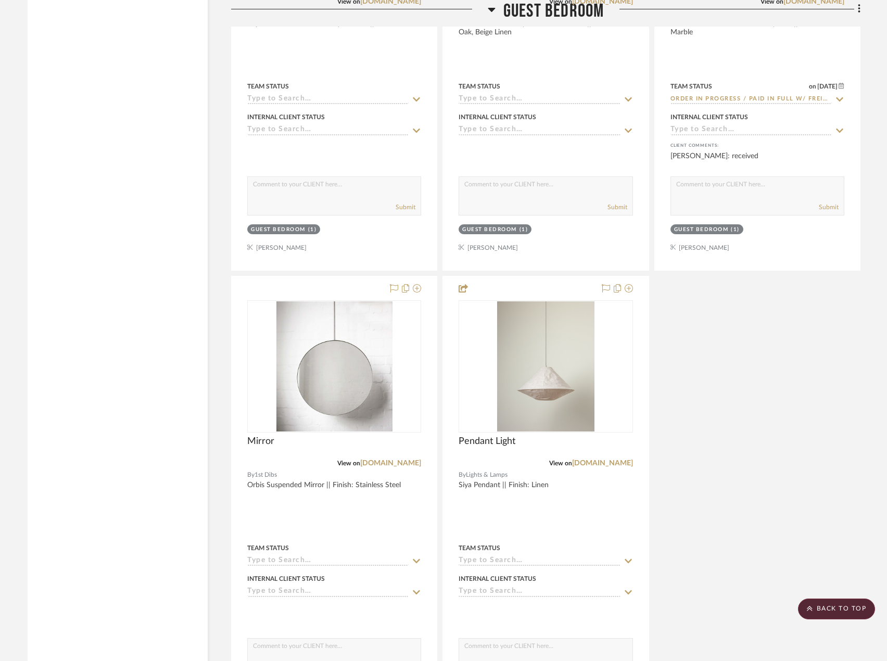
scroll to position [6922, 0]
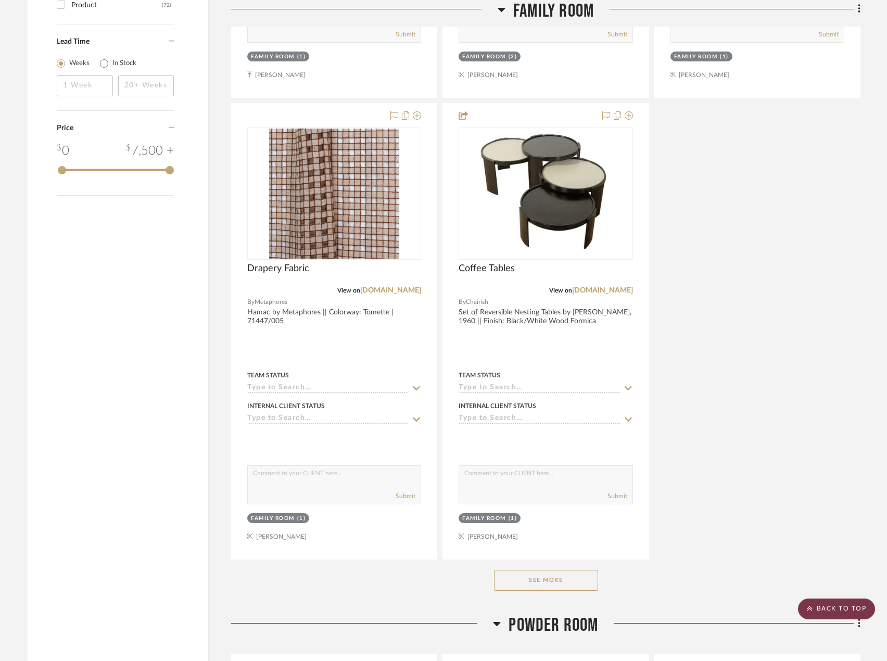
click at [830, 606] on scroll-to-top-button "BACK TO TOP" at bounding box center [836, 609] width 77 height 21
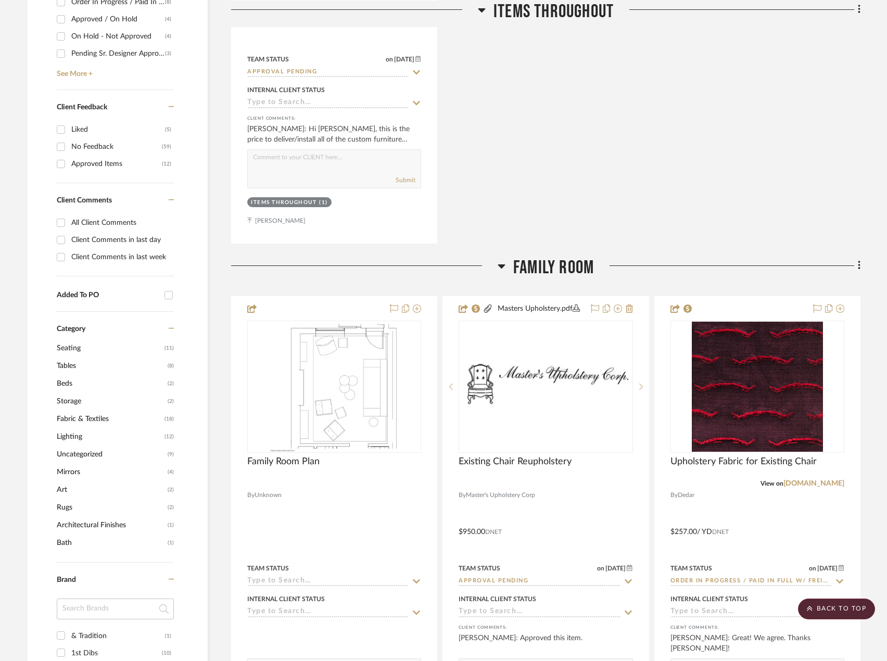
scroll to position [520, 0]
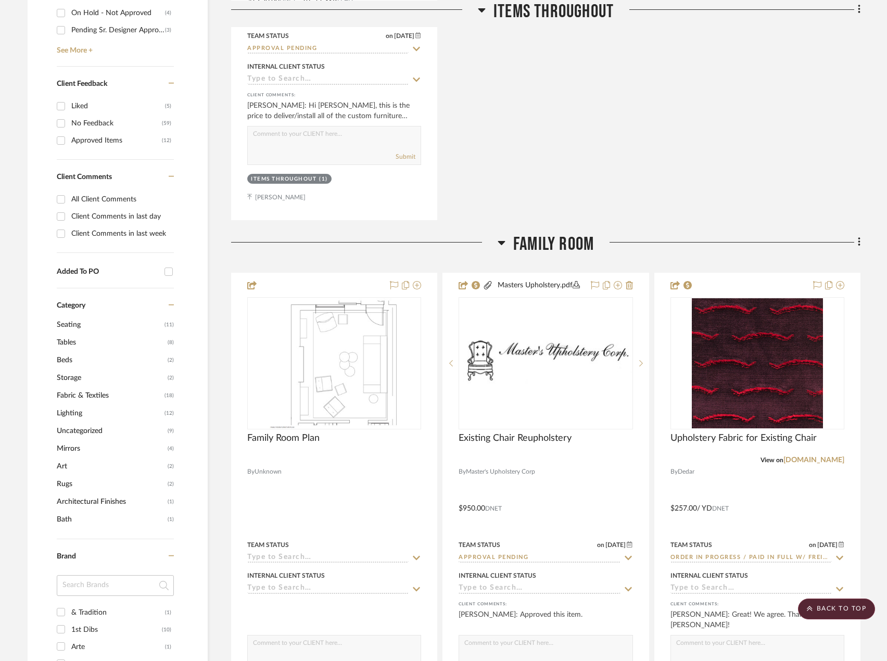
click at [60, 199] on input "All Client Comments" at bounding box center [61, 199] width 17 height 17
checkbox input "true"
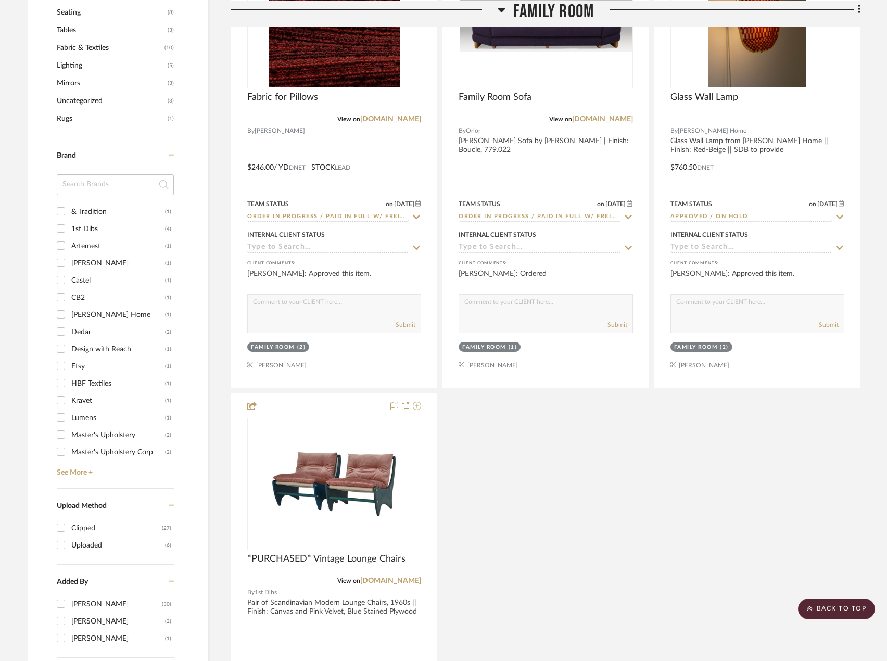
scroll to position [1197, 0]
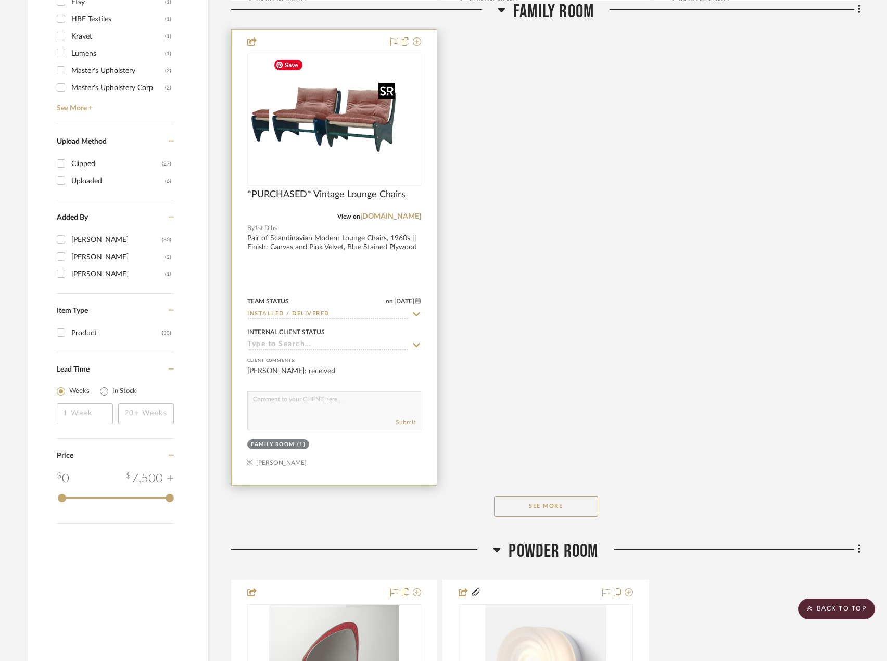
click at [353, 121] on img "0" at bounding box center [313, 120] width 130 height 130
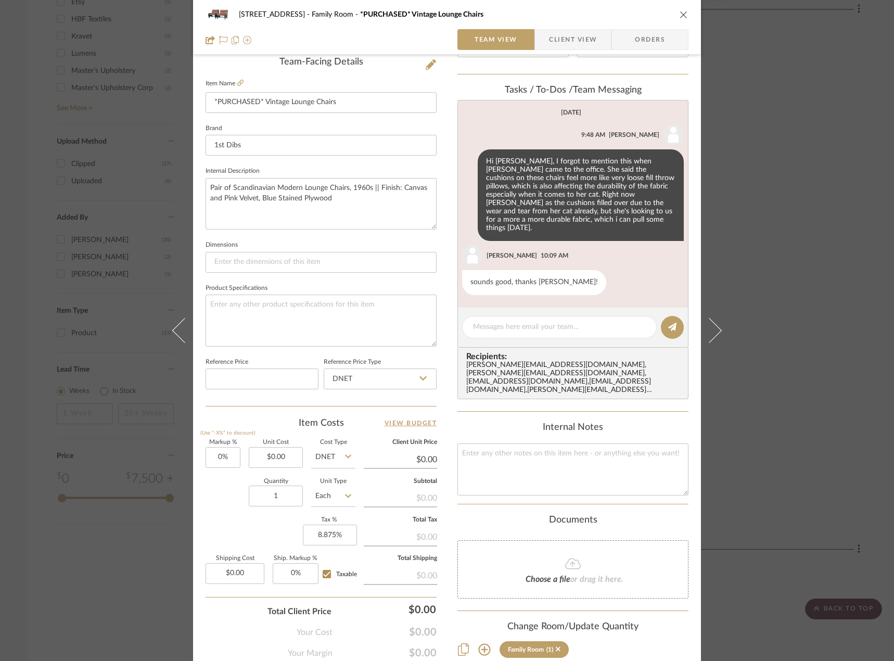
scroll to position [308, 0]
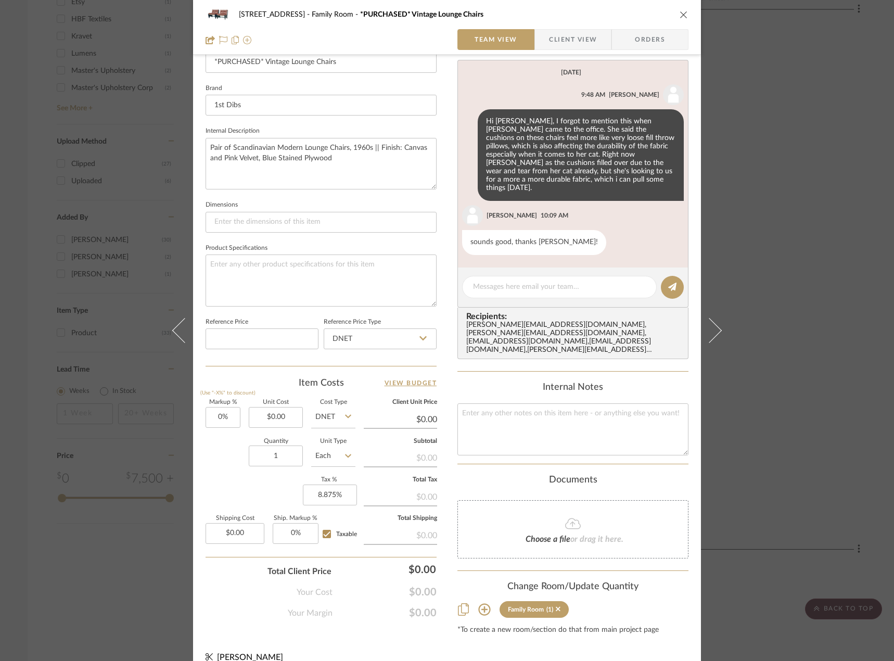
click at [775, 307] on div "24080 - 323 Pacific Avenue Family Room *PURCHASED* Vintage Lounge Chairs Team V…" at bounding box center [447, 330] width 894 height 661
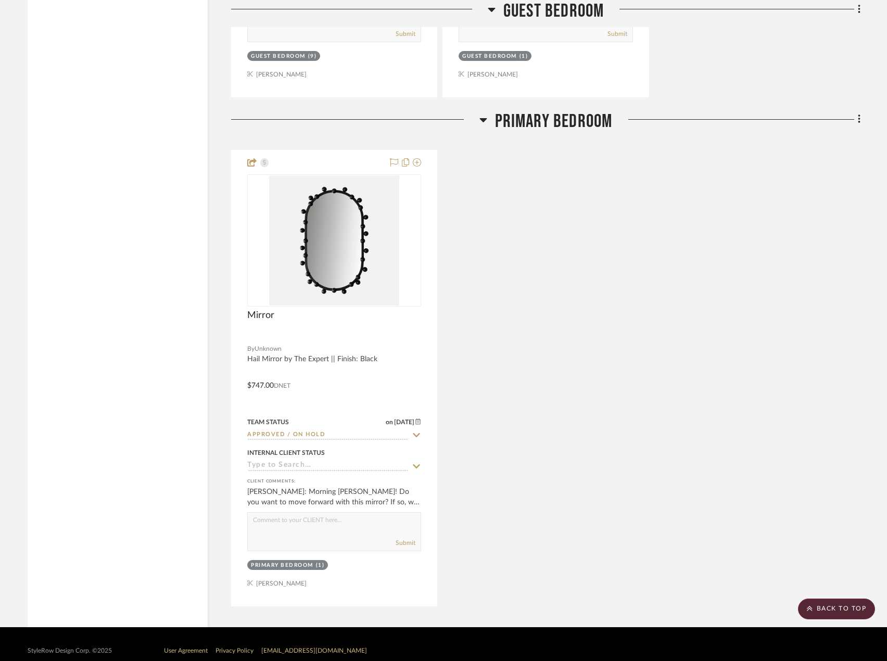
scroll to position [5613, 0]
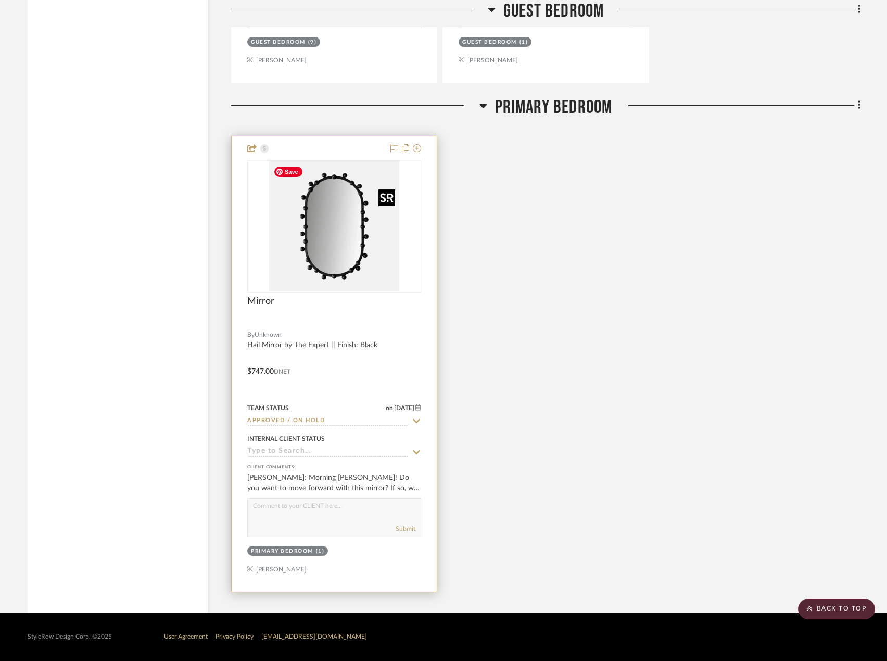
click at [305, 258] on img "0" at bounding box center [334, 226] width 130 height 130
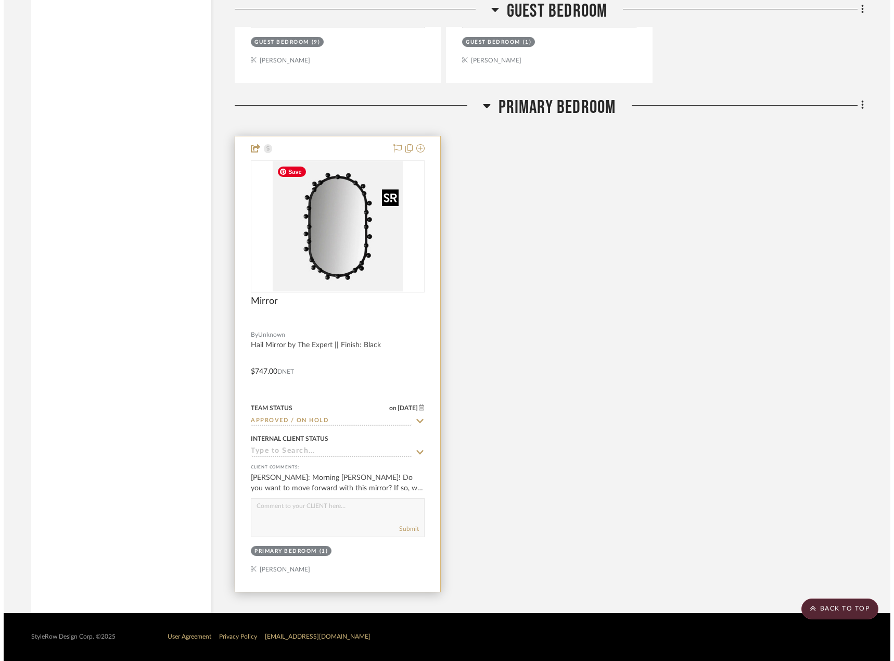
scroll to position [0, 0]
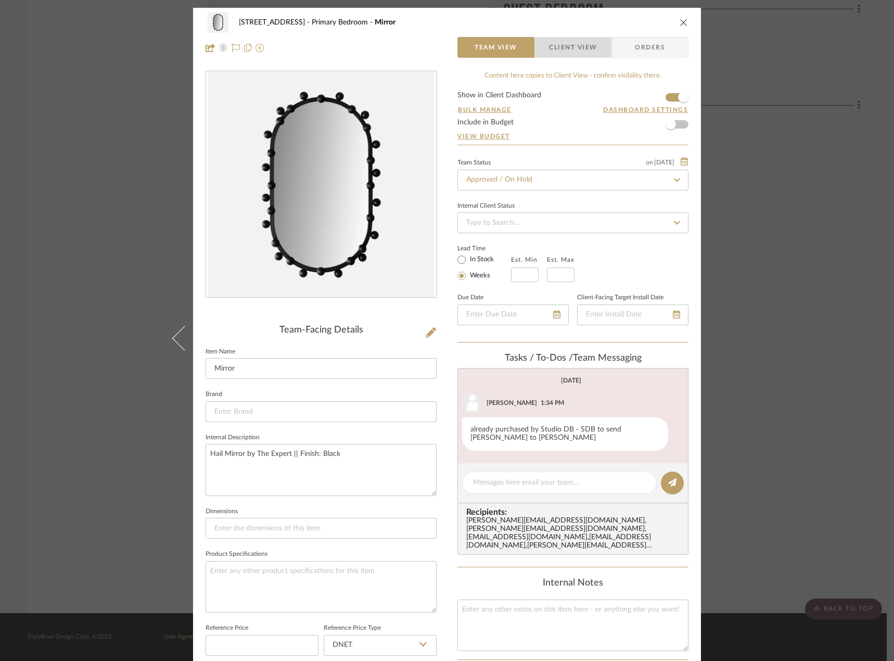
click at [580, 47] on span "Client View" at bounding box center [573, 47] width 48 height 21
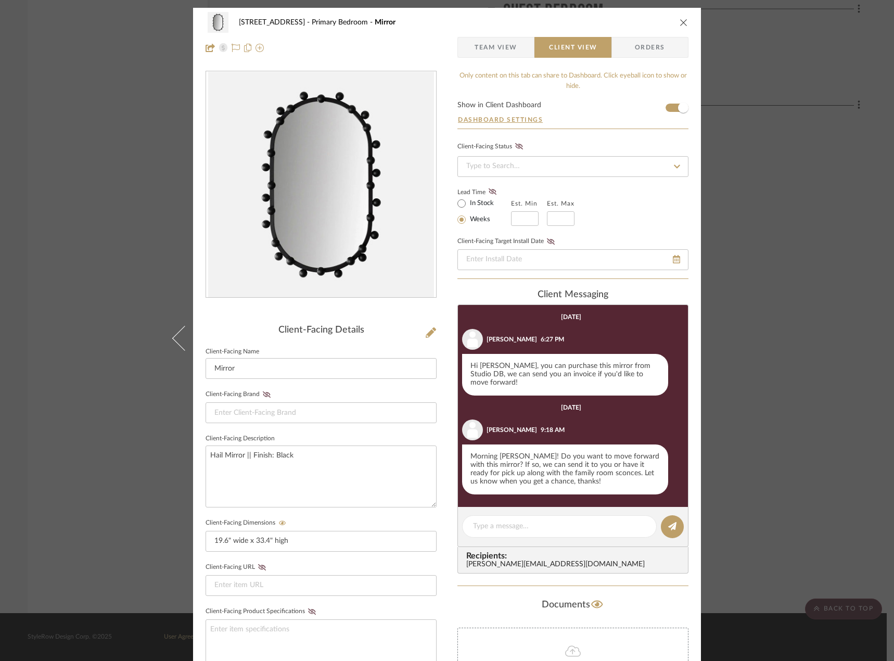
click at [760, 378] on div "24080 - 323 Pacific Avenue Primary Bedroom Mirror Team View Client View Orders …" at bounding box center [447, 330] width 894 height 661
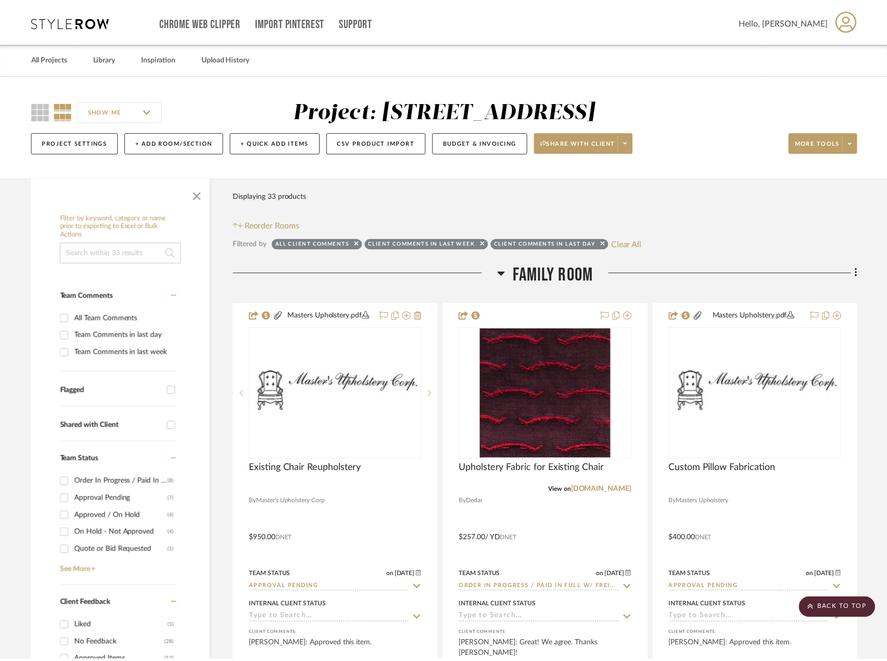
scroll to position [5613, 0]
